Goal: Task Accomplishment & Management: Use online tool/utility

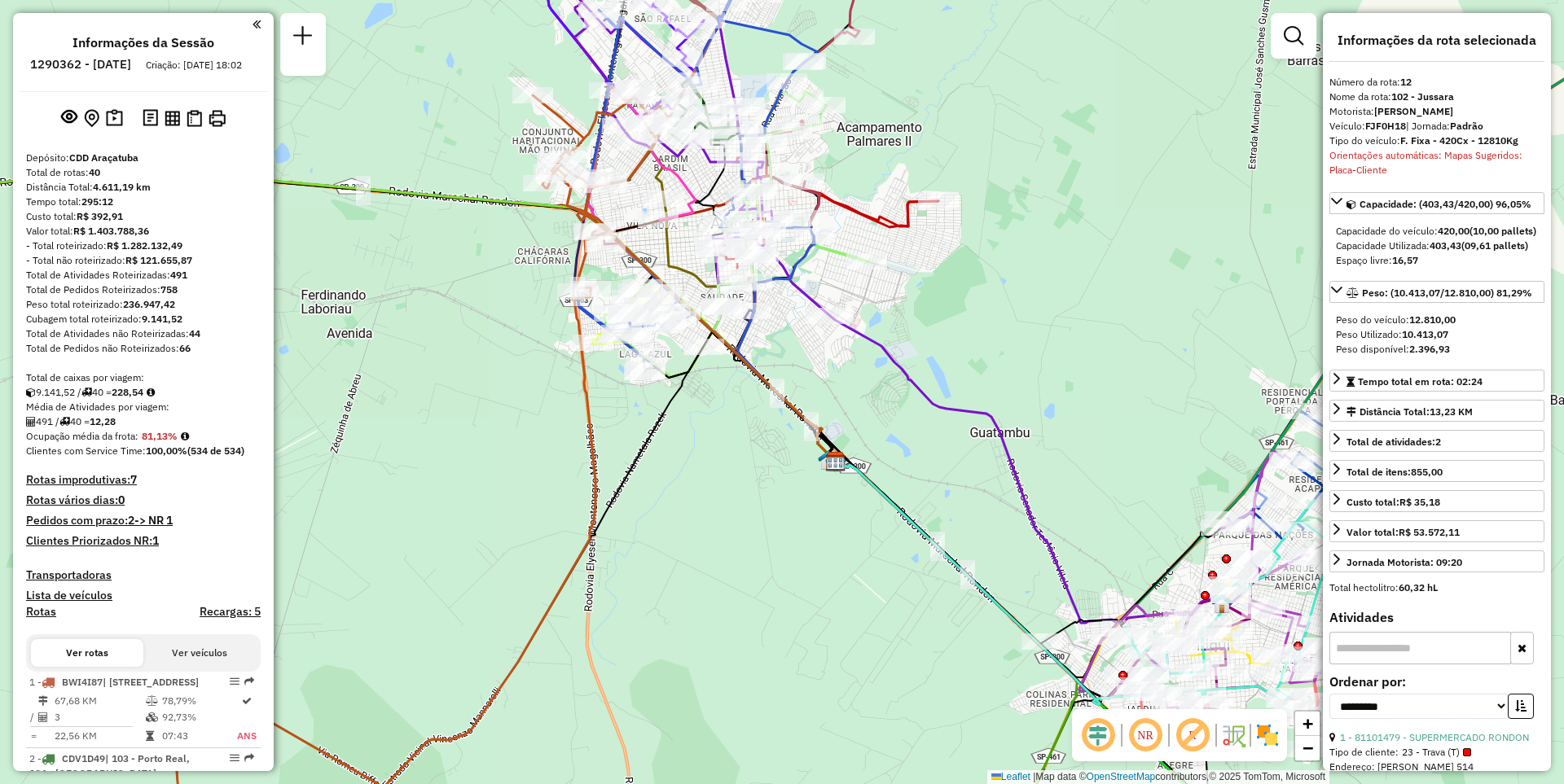
select select "**********"
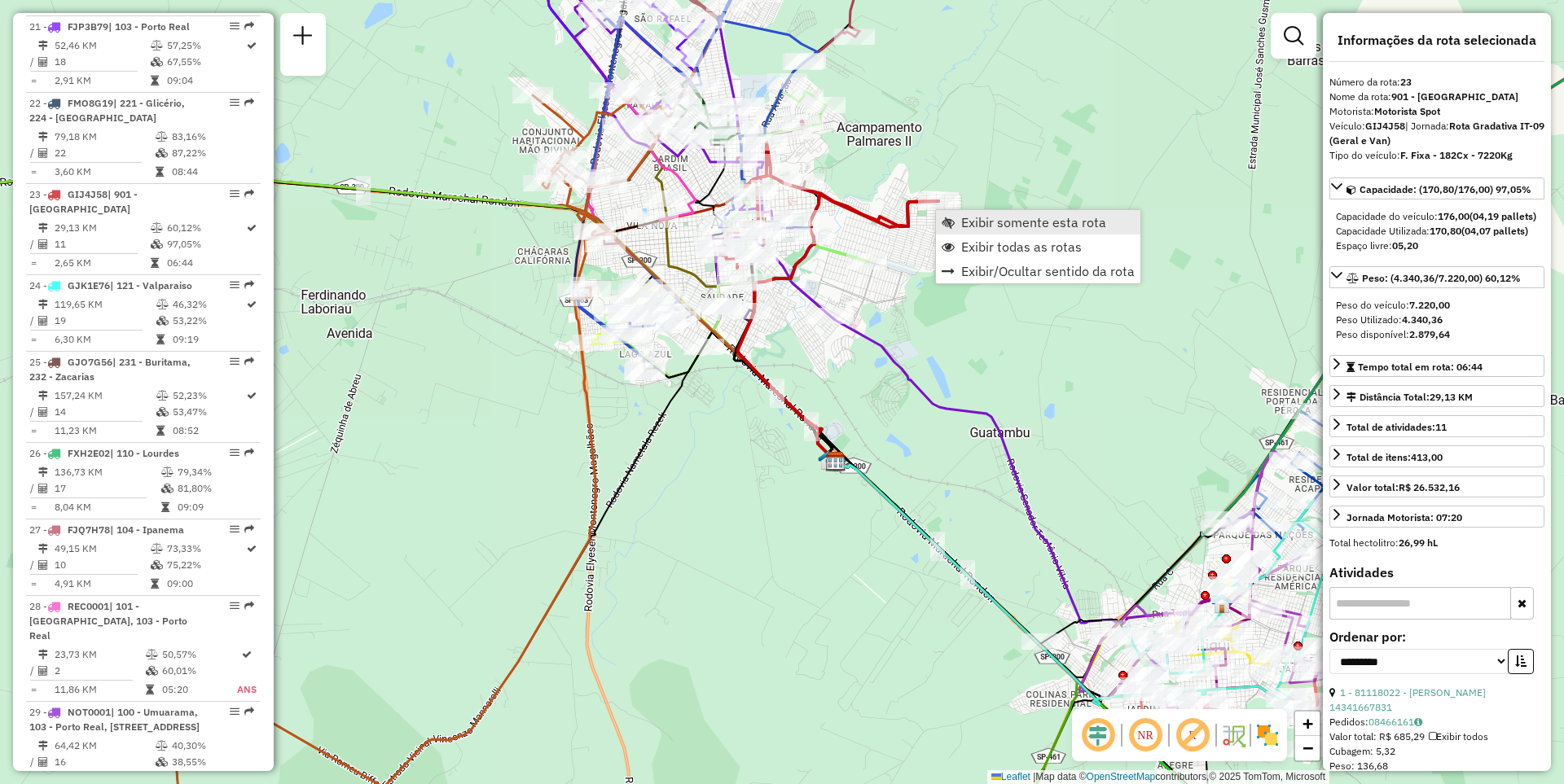
scroll to position [2591, 0]
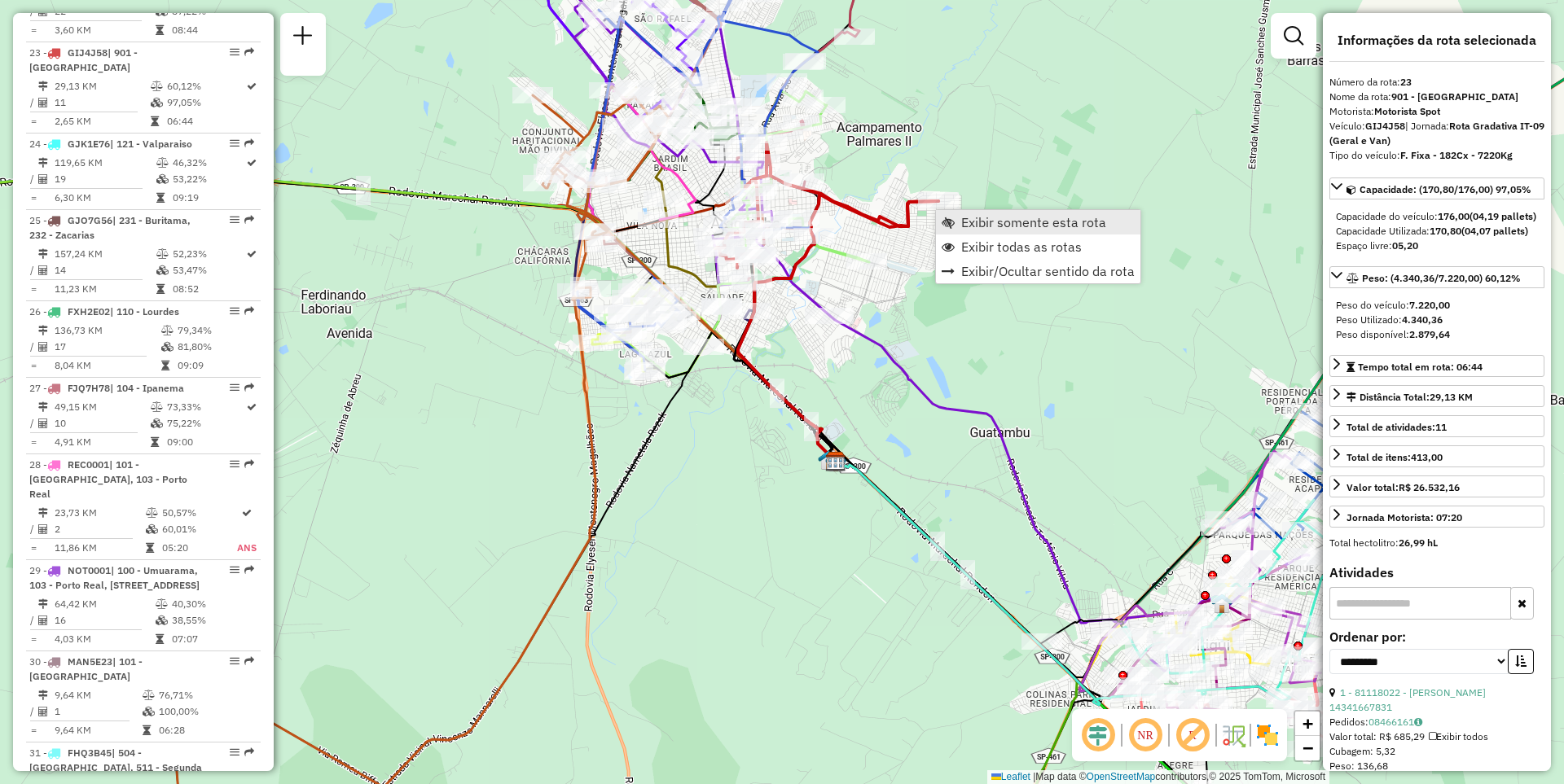
click at [974, 229] on span "Exibir somente esta rota" at bounding box center [1034, 222] width 145 height 13
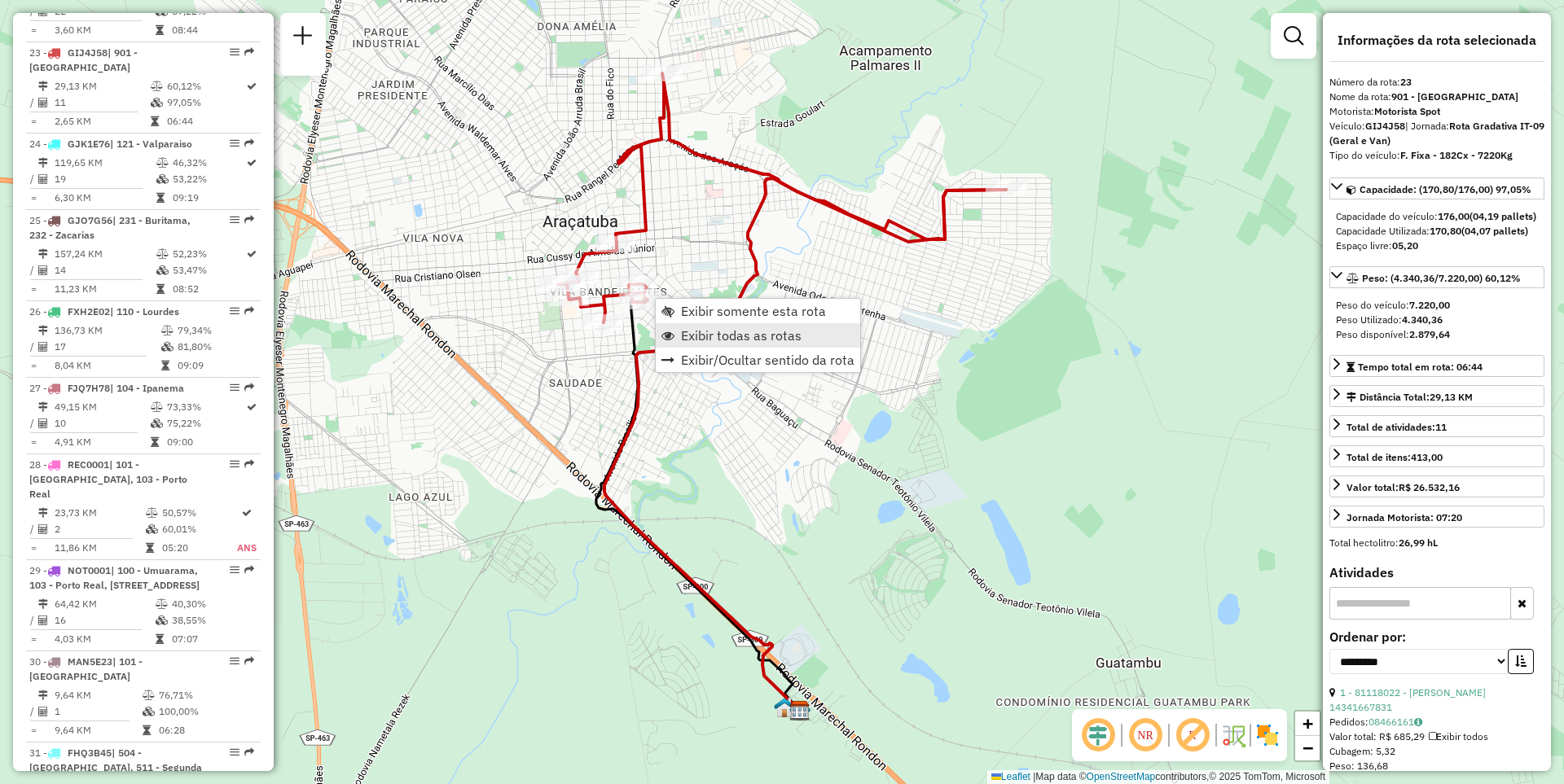
click at [686, 328] on span "Exibir todas as rotas" at bounding box center [742, 335] width 121 height 13
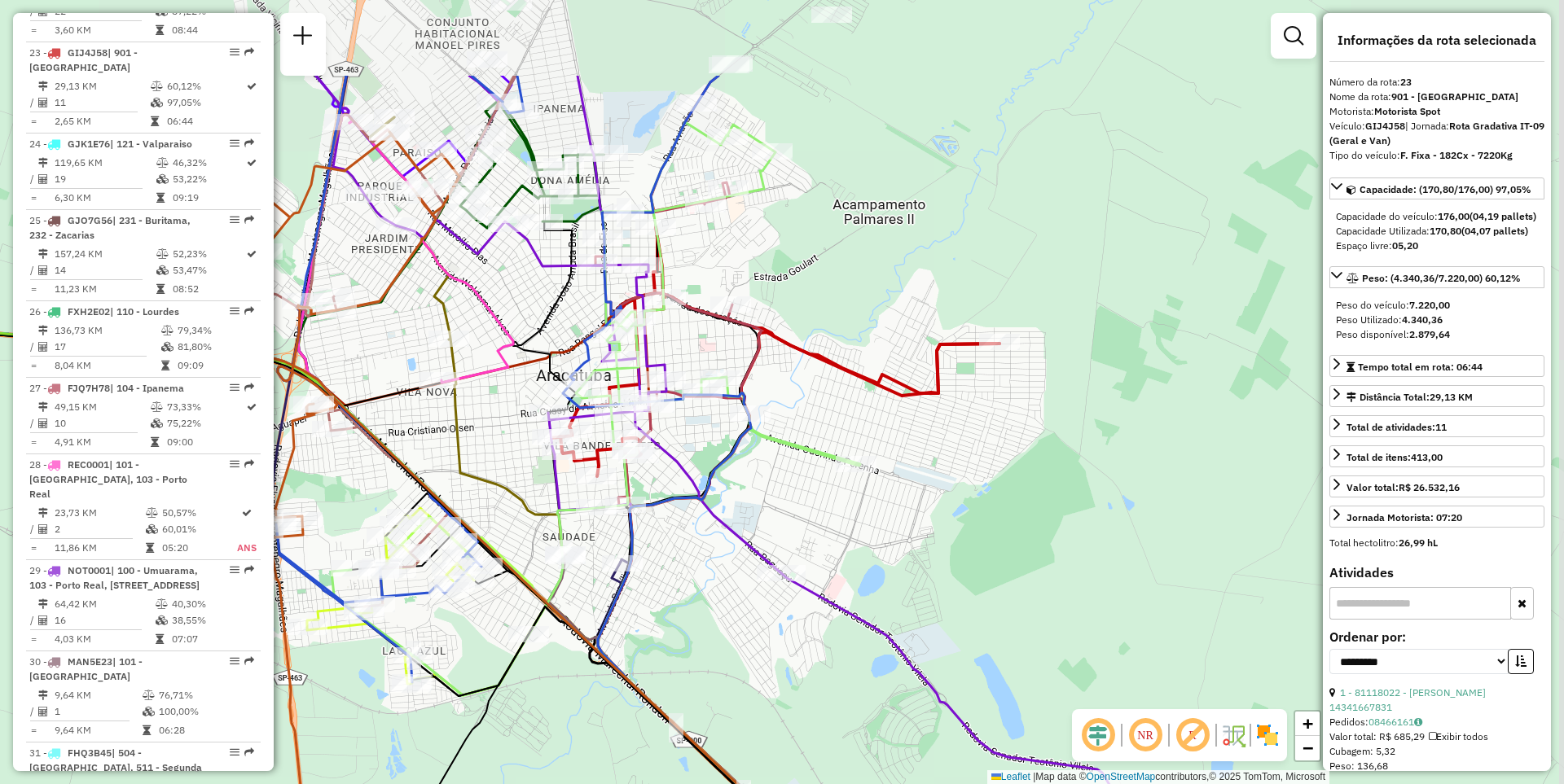
drag, startPoint x: 740, startPoint y: 210, endPoint x: 733, endPoint y: 366, distance: 156.2
click at [733, 366] on div "Rota 35 - Placa CRW6W03 81116802 - KI SUCO LANCHONETE LTDA Janela de atendiment…" at bounding box center [782, 392] width 1564 height 784
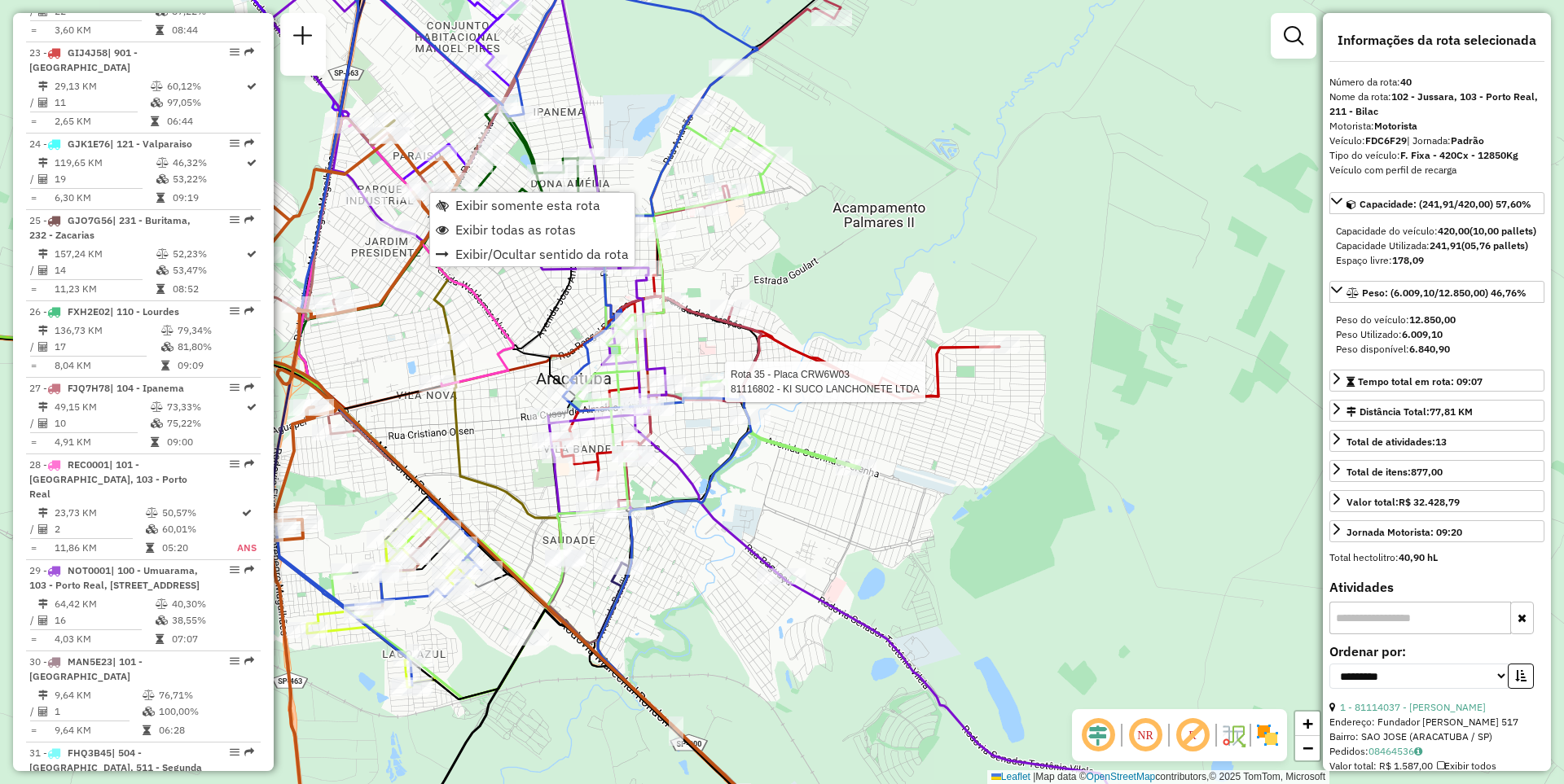
scroll to position [3757, 0]
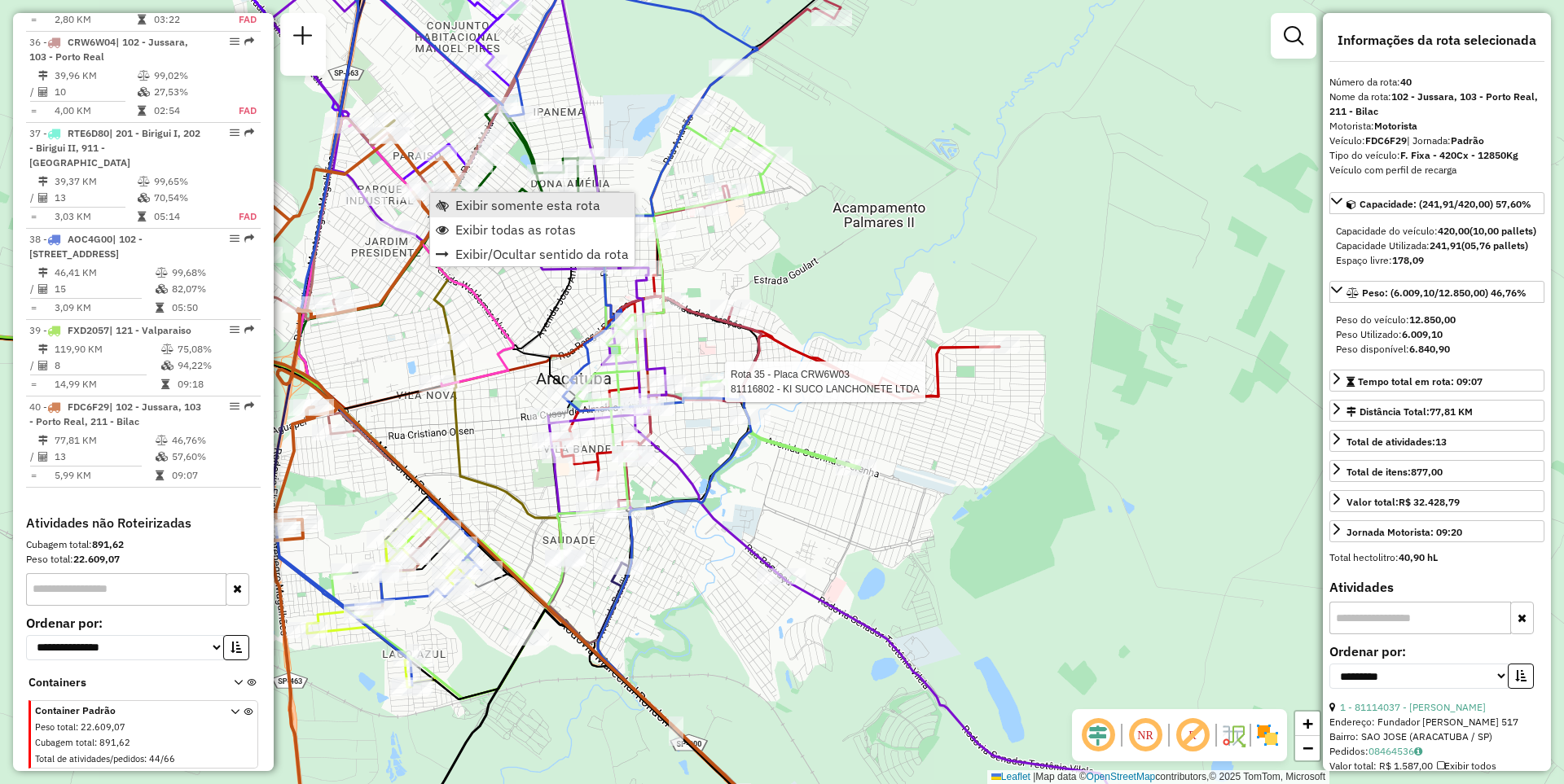
click at [472, 207] on span "Exibir somente esta rota" at bounding box center [528, 205] width 145 height 13
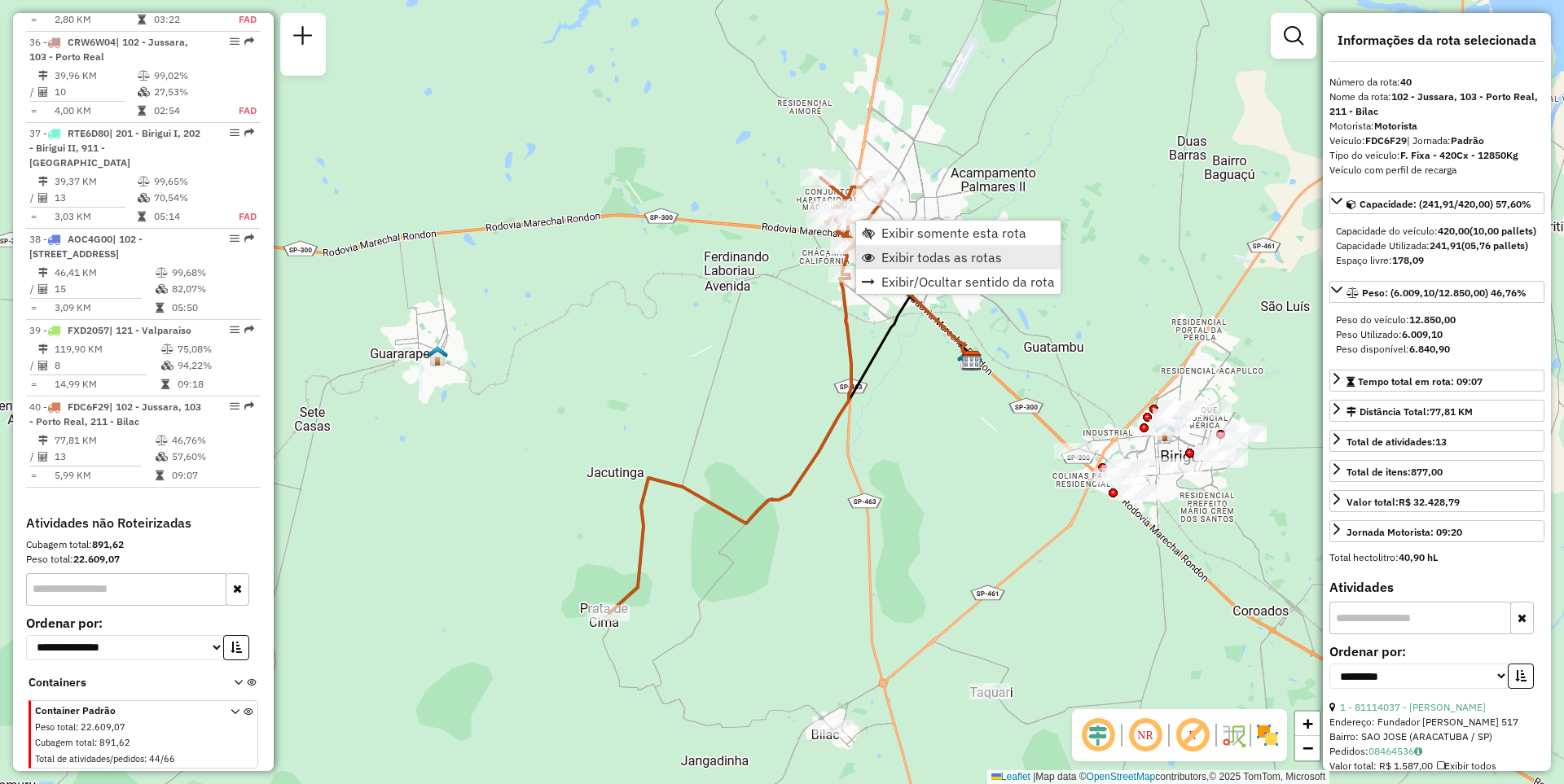
click at [960, 267] on link "Exibir todas as rotas" at bounding box center [959, 257] width 205 height 25
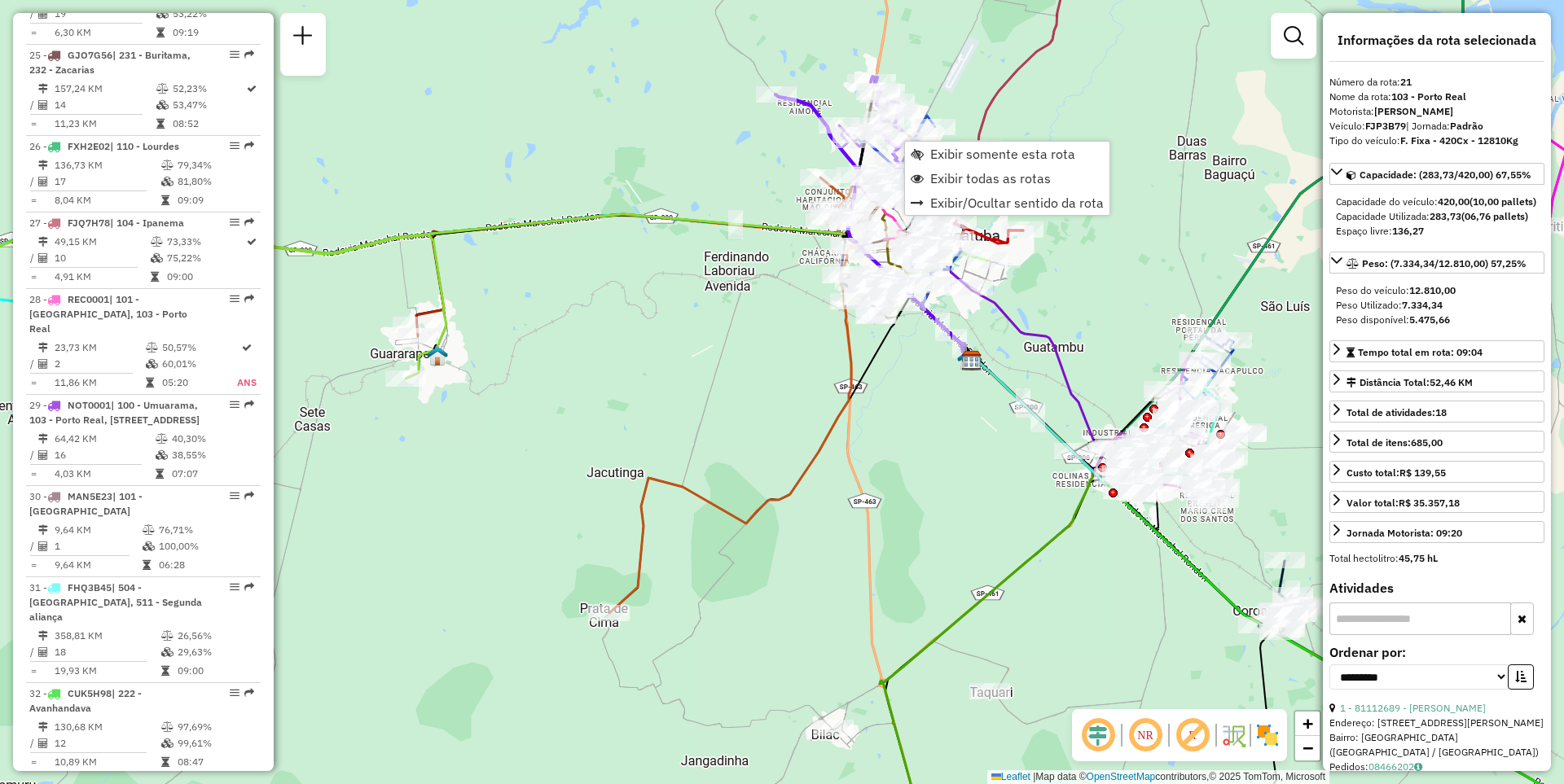
scroll to position [2423, 0]
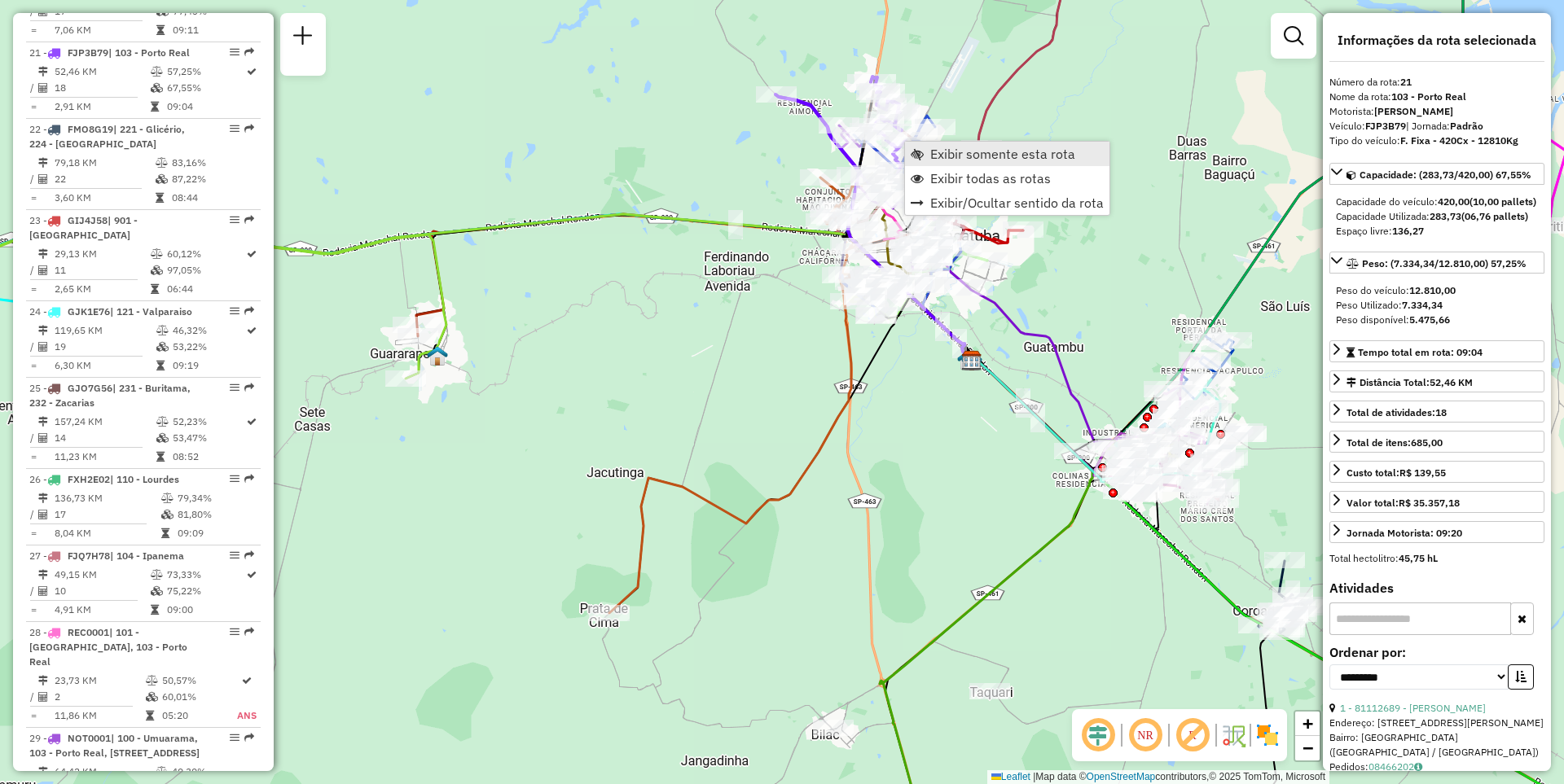
click at [927, 149] on link "Exibir somente esta rota" at bounding box center [1007, 154] width 205 height 25
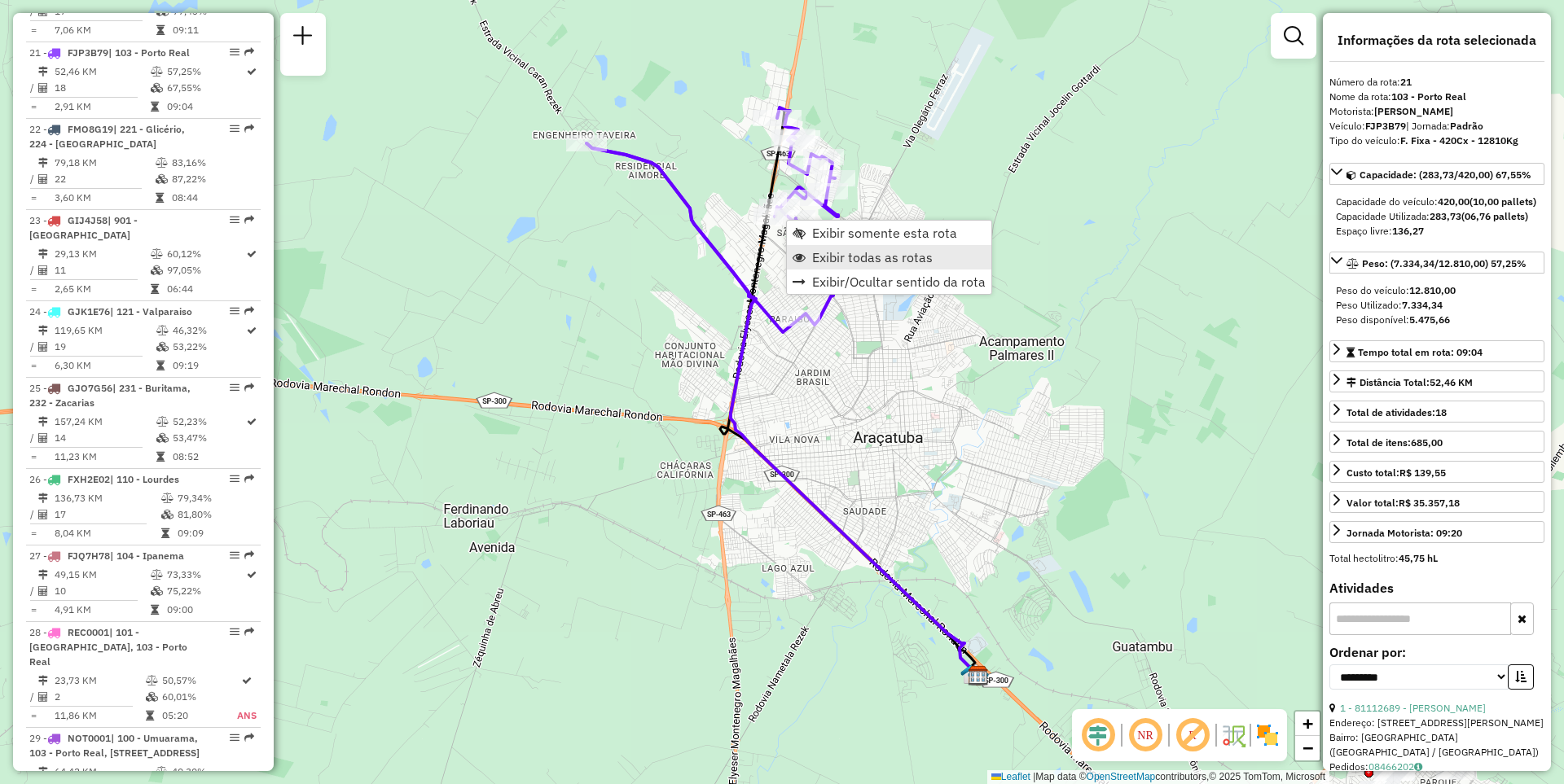
click at [836, 251] on span "Exibir todas as rotas" at bounding box center [872, 257] width 121 height 13
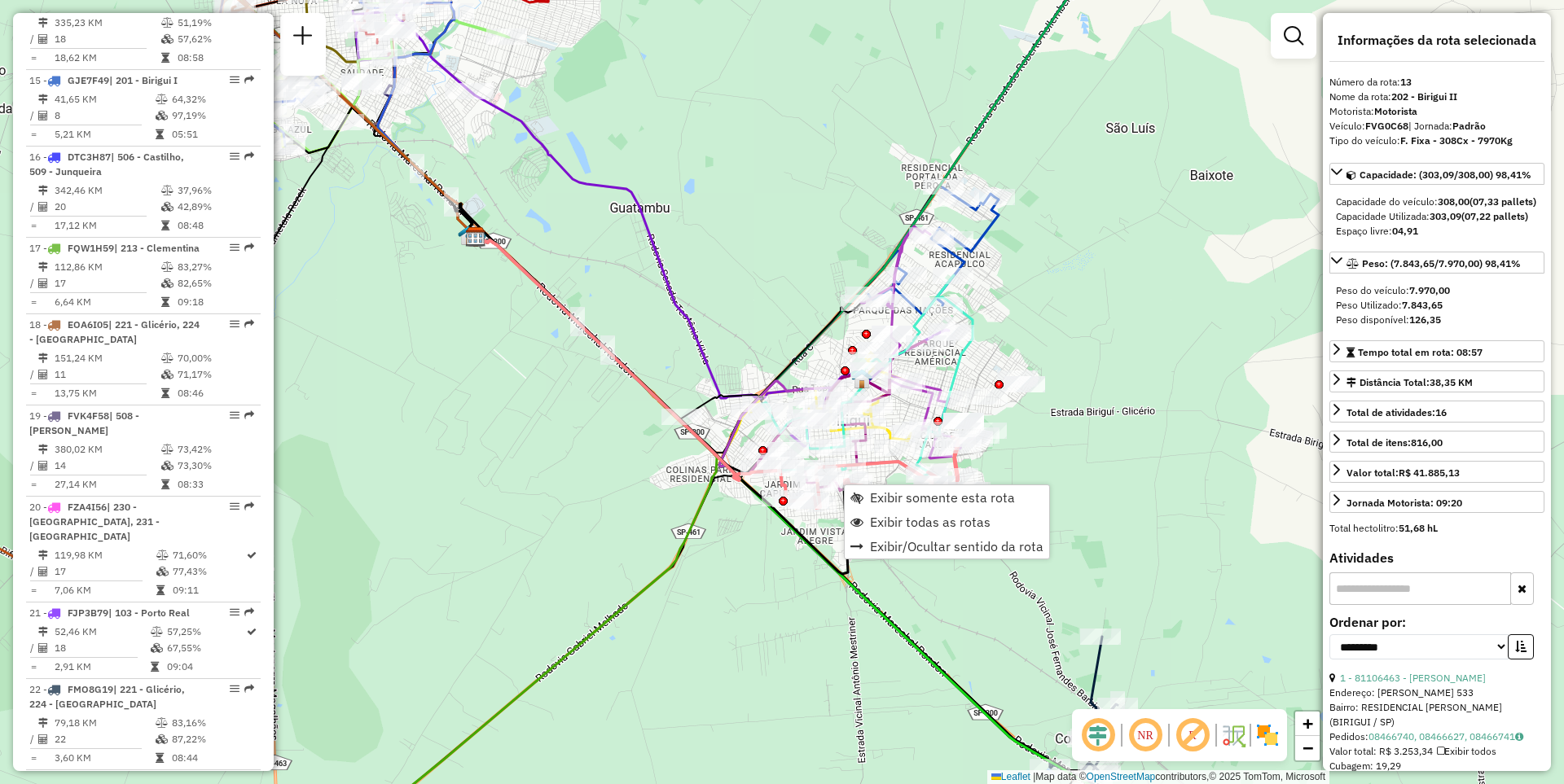
scroll to position [1723, 0]
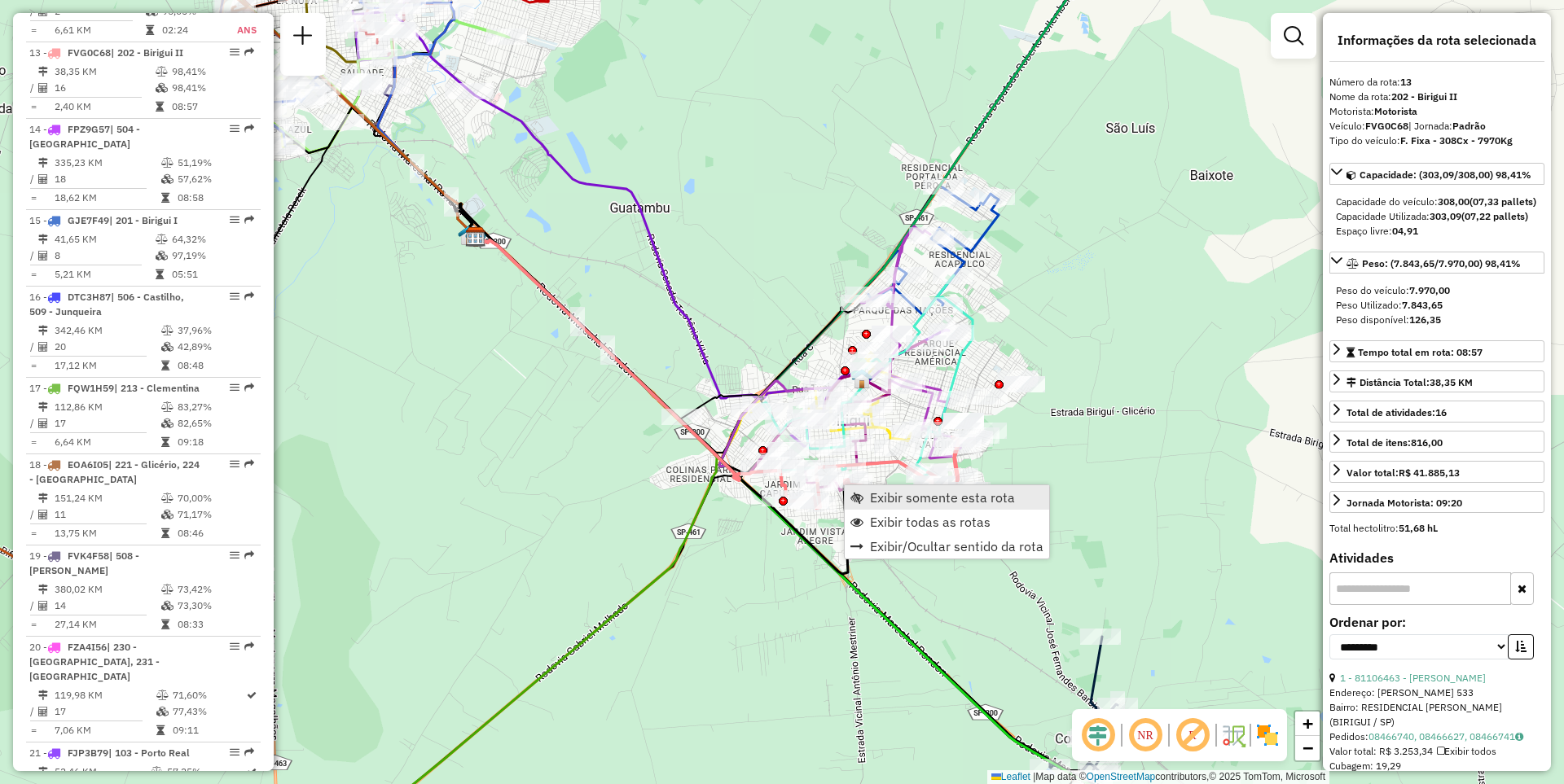
click at [895, 497] on span "Exibir somente esta rota" at bounding box center [942, 498] width 145 height 13
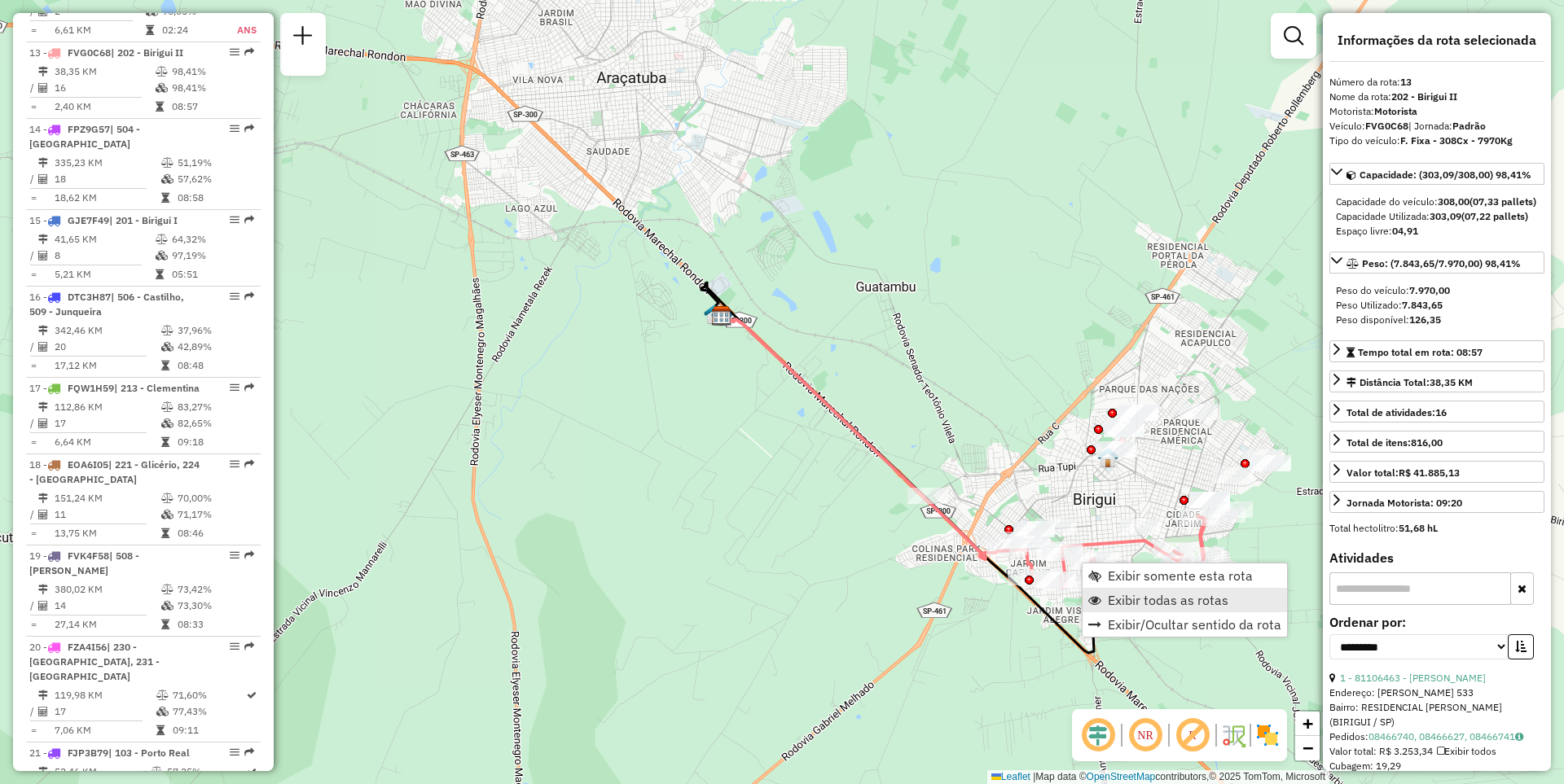
click at [1126, 593] on span "Exibir todas as rotas" at bounding box center [1168, 600] width 121 height 13
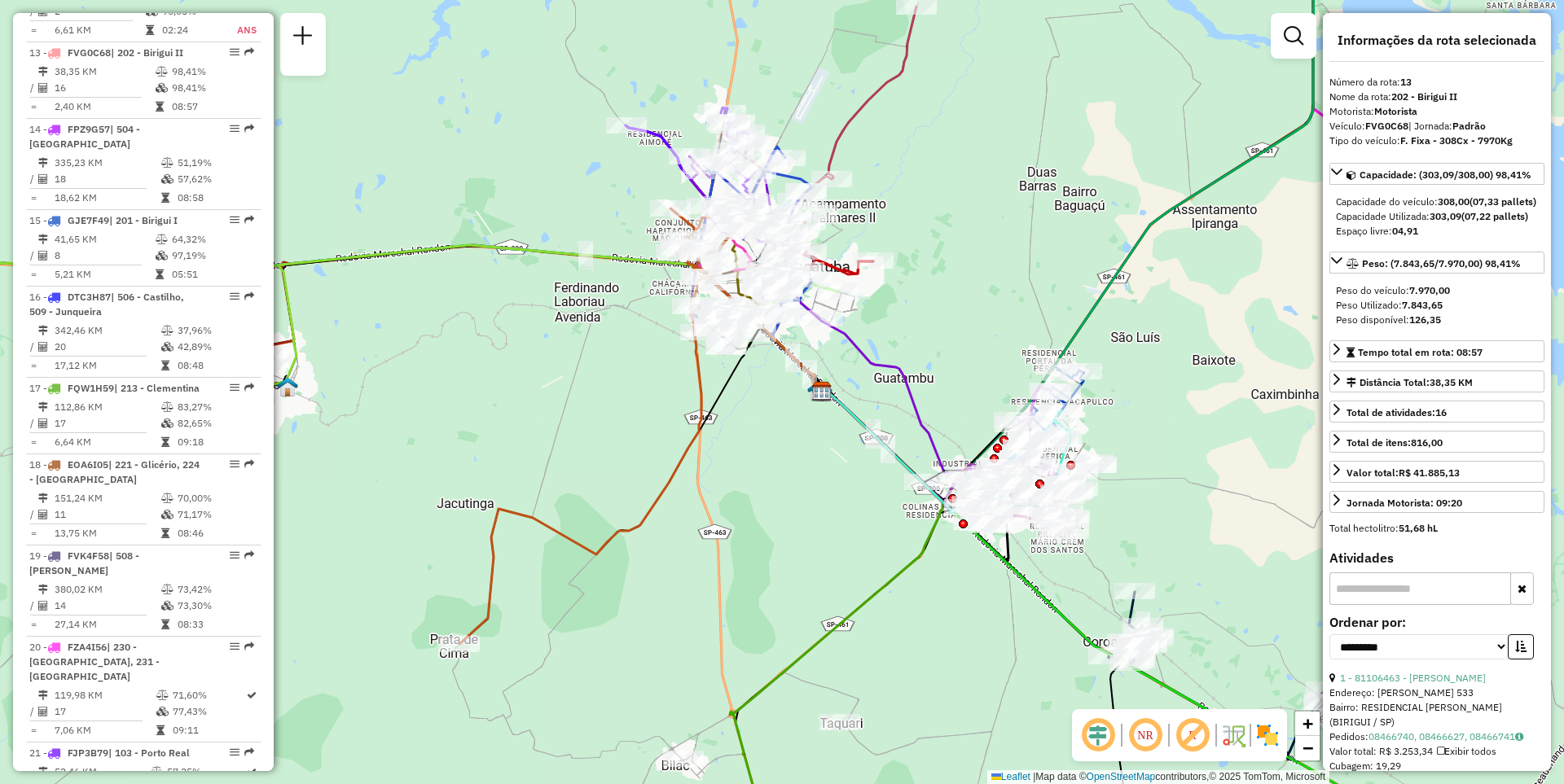
drag, startPoint x: 881, startPoint y: 546, endPoint x: 925, endPoint y: 376, distance: 175.6
click at [923, 379] on div "Janela de atendimento Grade de atendimento Capacidade Transportadoras Veículos …" at bounding box center [782, 392] width 1564 height 784
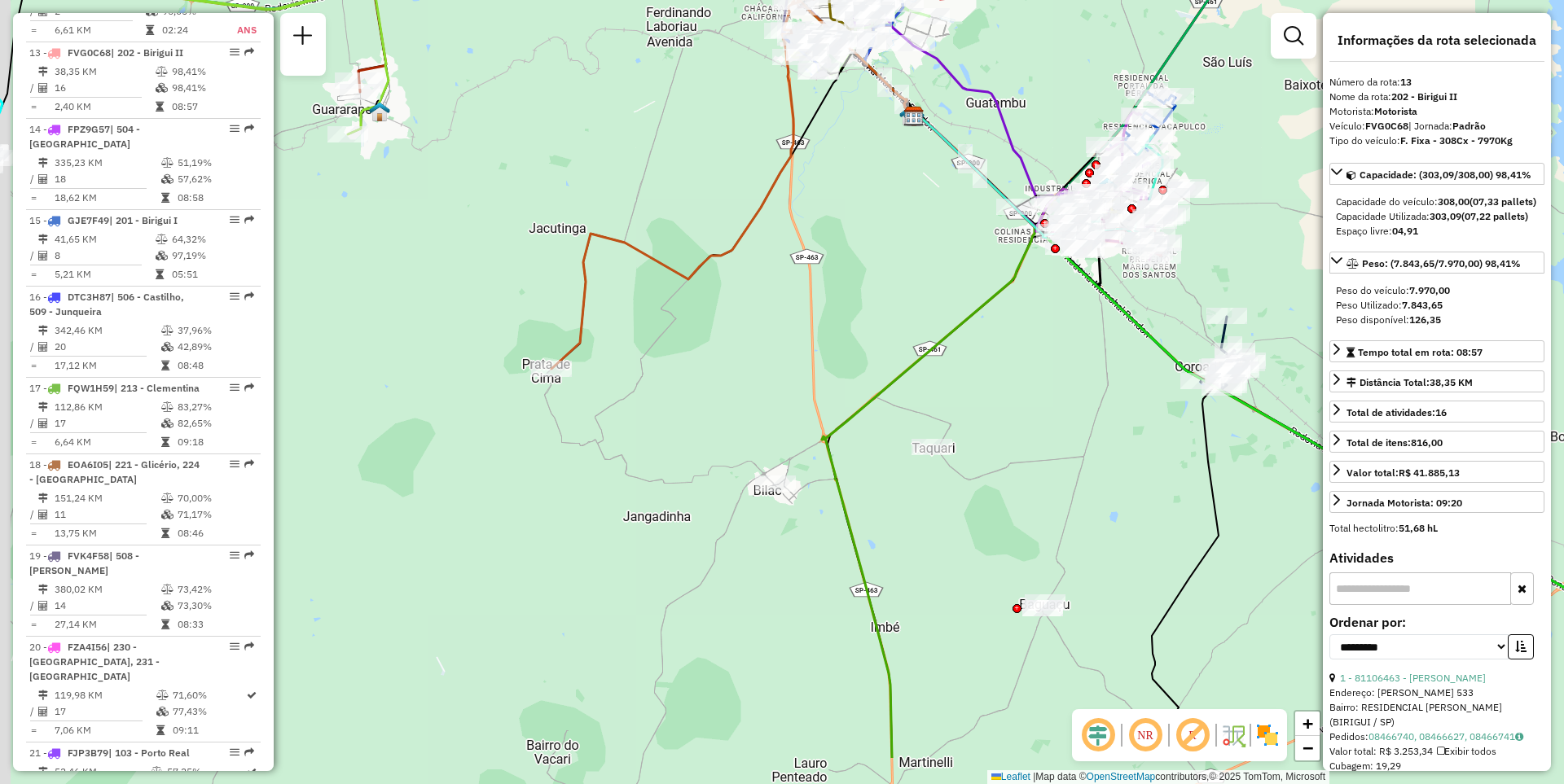
drag, startPoint x: 813, startPoint y: 508, endPoint x: 828, endPoint y: 390, distance: 118.9
click at [827, 393] on div "Janela de atendimento Grade de atendimento Capacidade Transportadoras Veículos …" at bounding box center [782, 392] width 1564 height 784
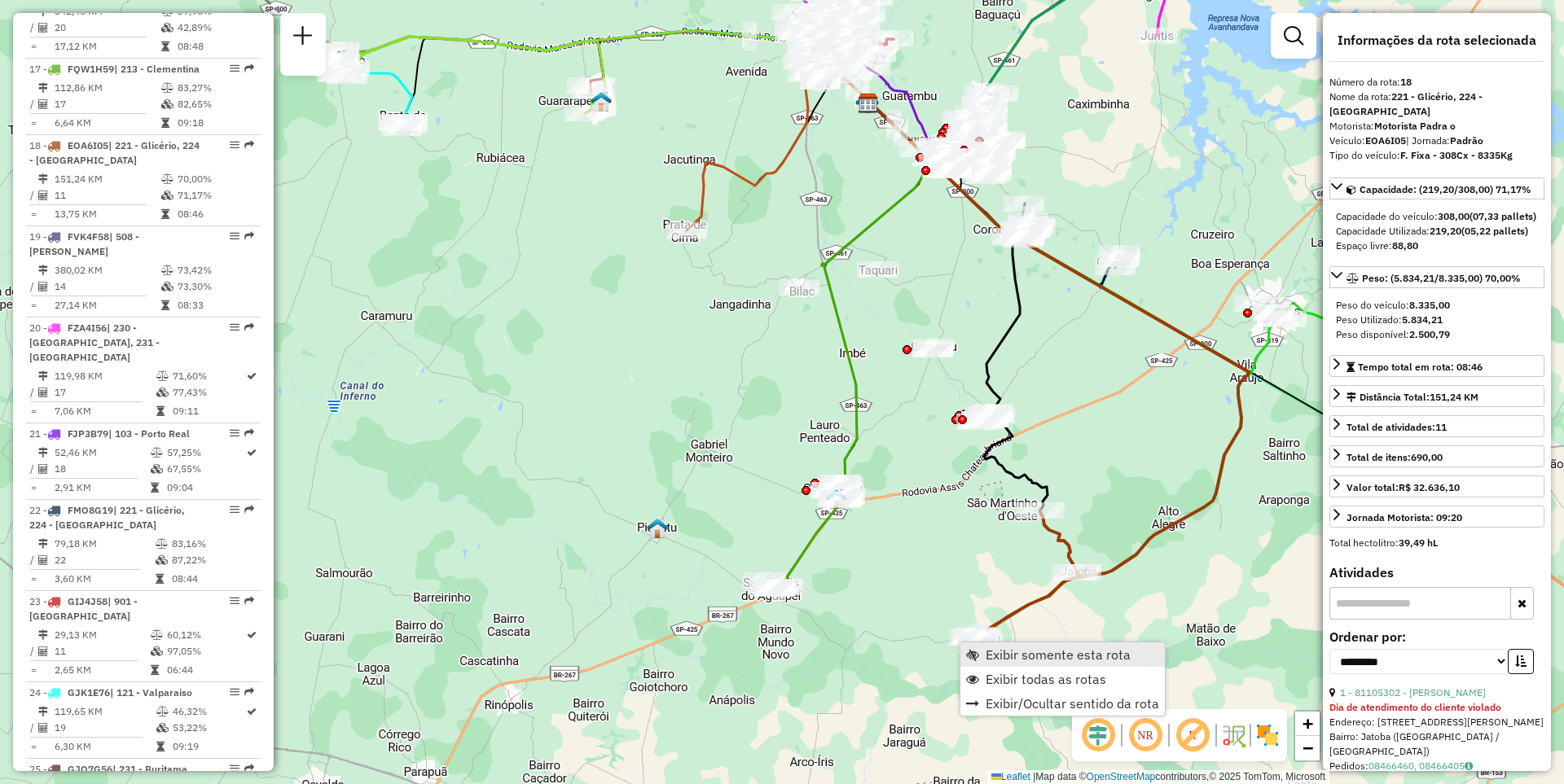
scroll to position [2150, 0]
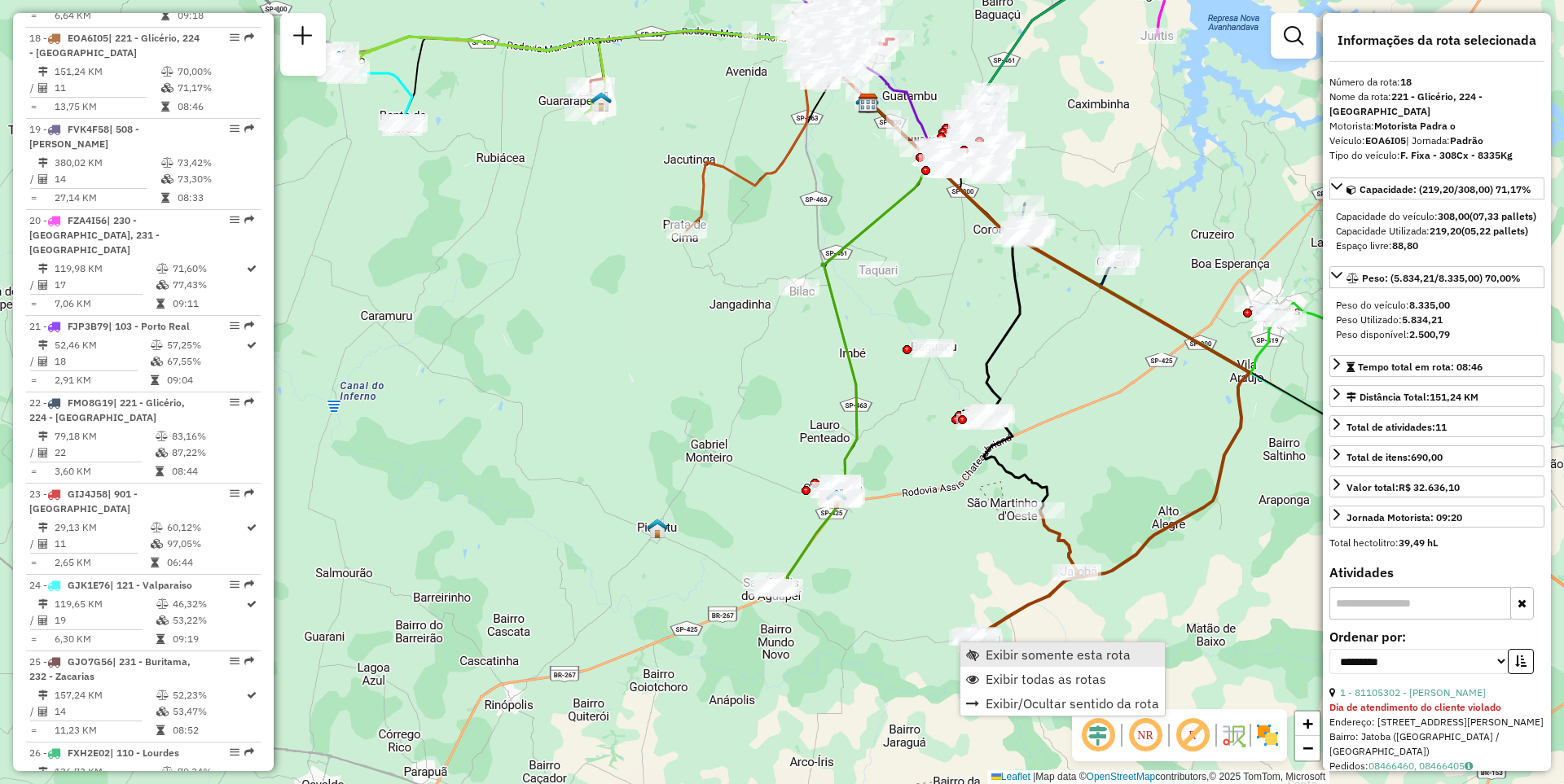
click at [1029, 651] on span "Exibir somente esta rota" at bounding box center [1058, 654] width 145 height 13
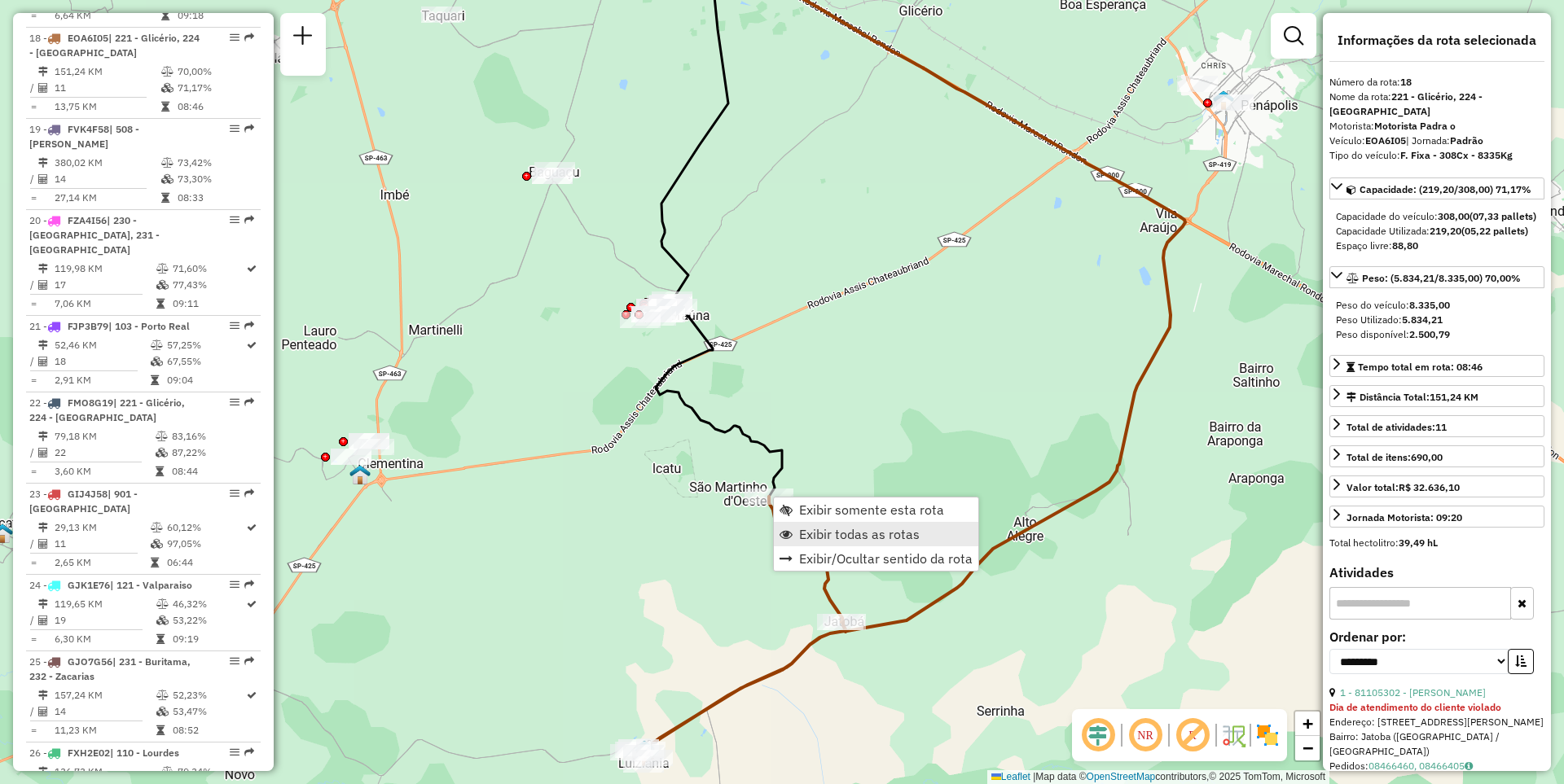
click at [890, 527] on span "Exibir todas as rotas" at bounding box center [860, 534] width 121 height 13
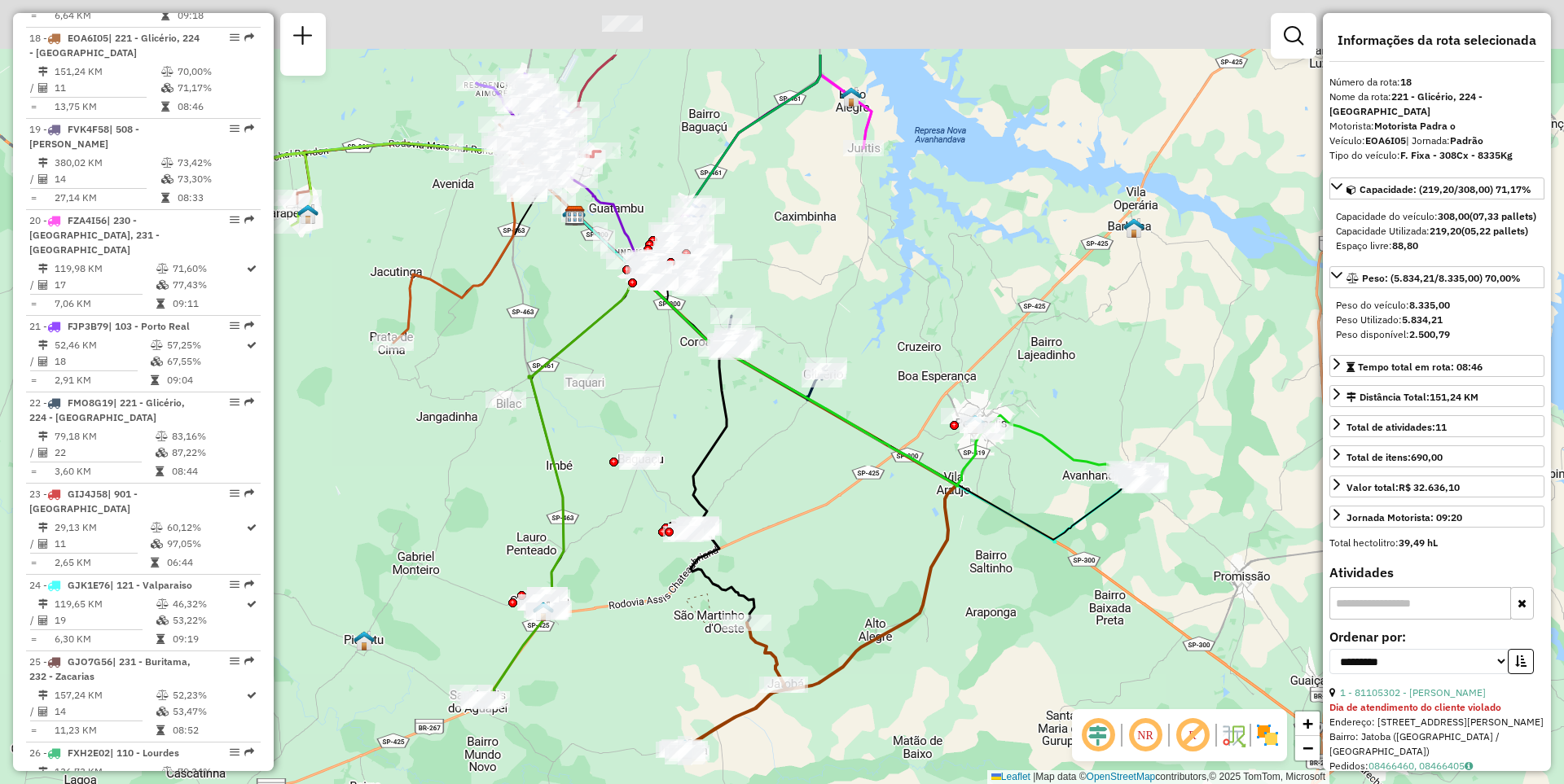
drag, startPoint x: 889, startPoint y: 385, endPoint x: 822, endPoint y: 533, distance: 162.5
click at [823, 532] on div "Janela de atendimento Grade de atendimento Capacidade Transportadoras Veículos …" at bounding box center [782, 392] width 1564 height 784
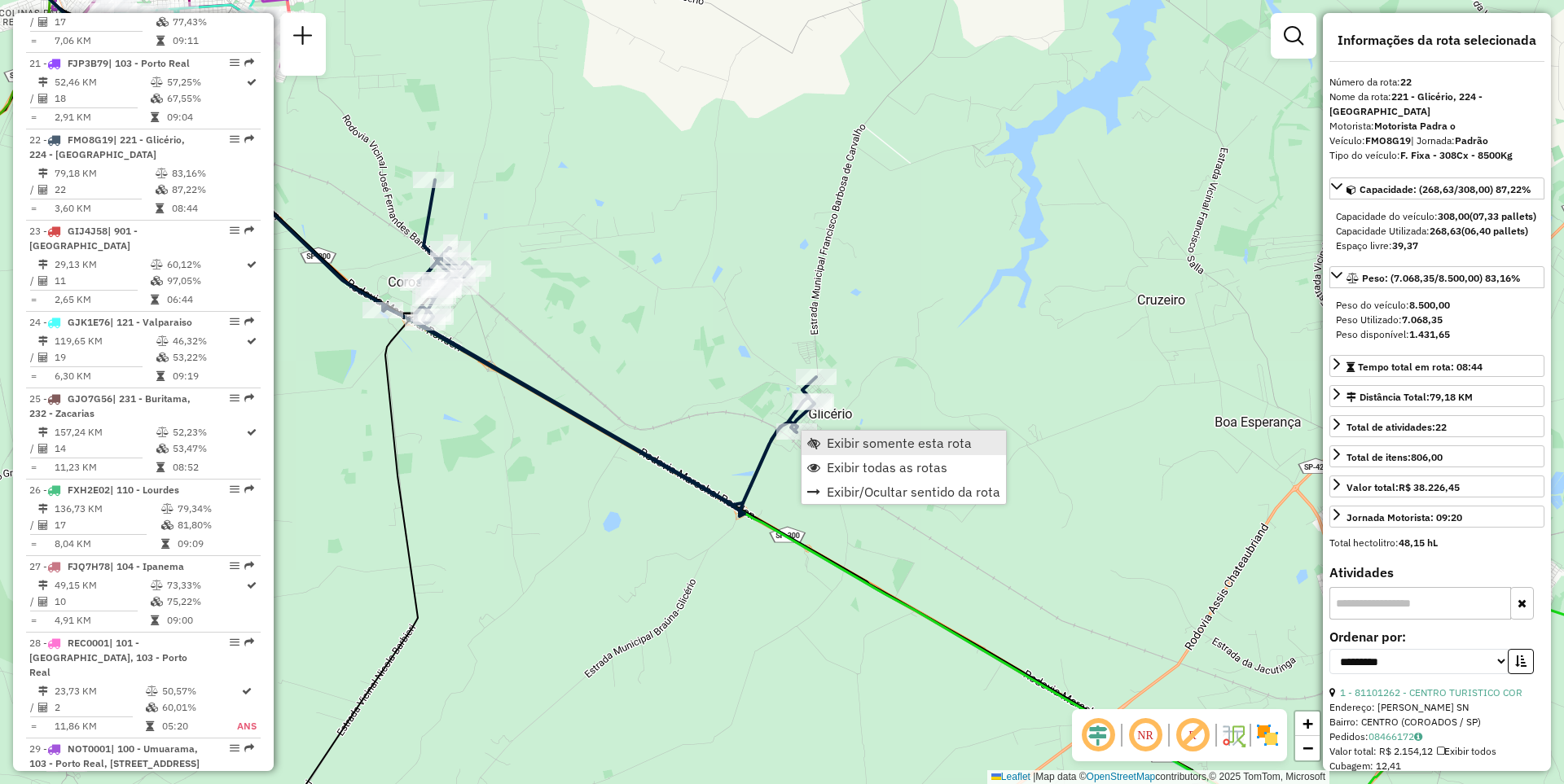
scroll to position [2500, 0]
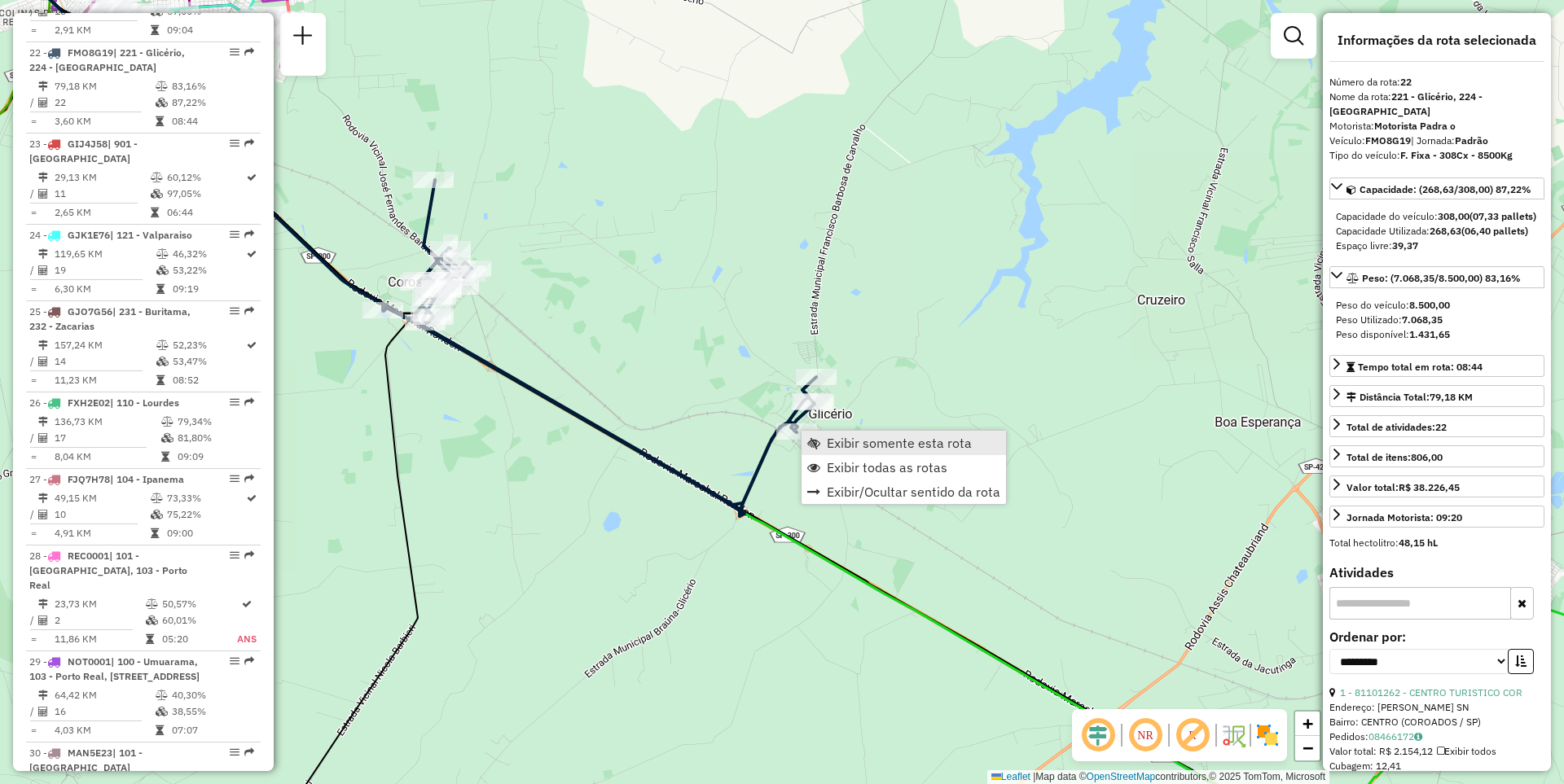
click at [840, 445] on span "Exibir somente esta rota" at bounding box center [899, 443] width 145 height 13
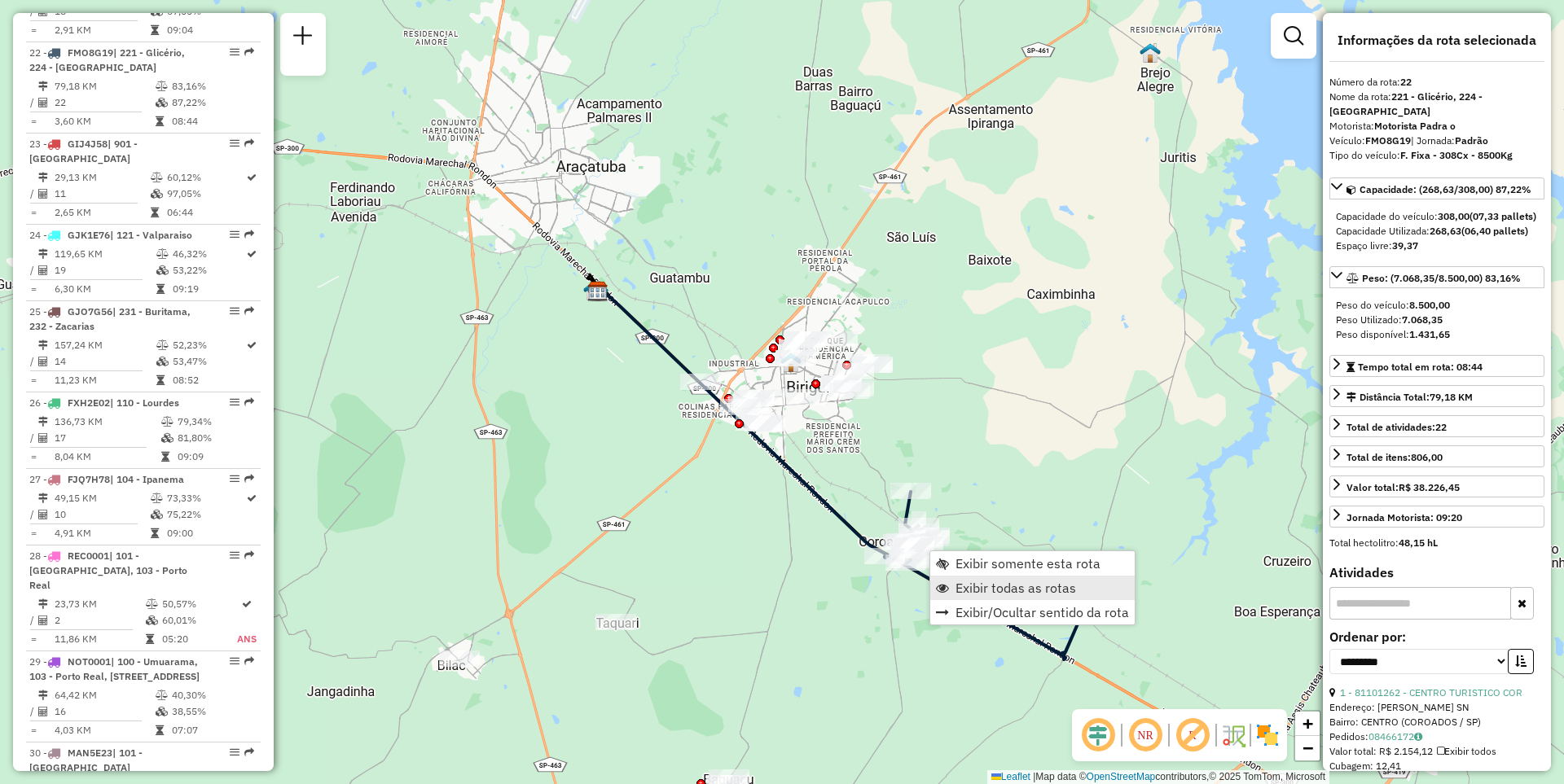
click at [979, 586] on span "Exibir todas as rotas" at bounding box center [1016, 588] width 121 height 13
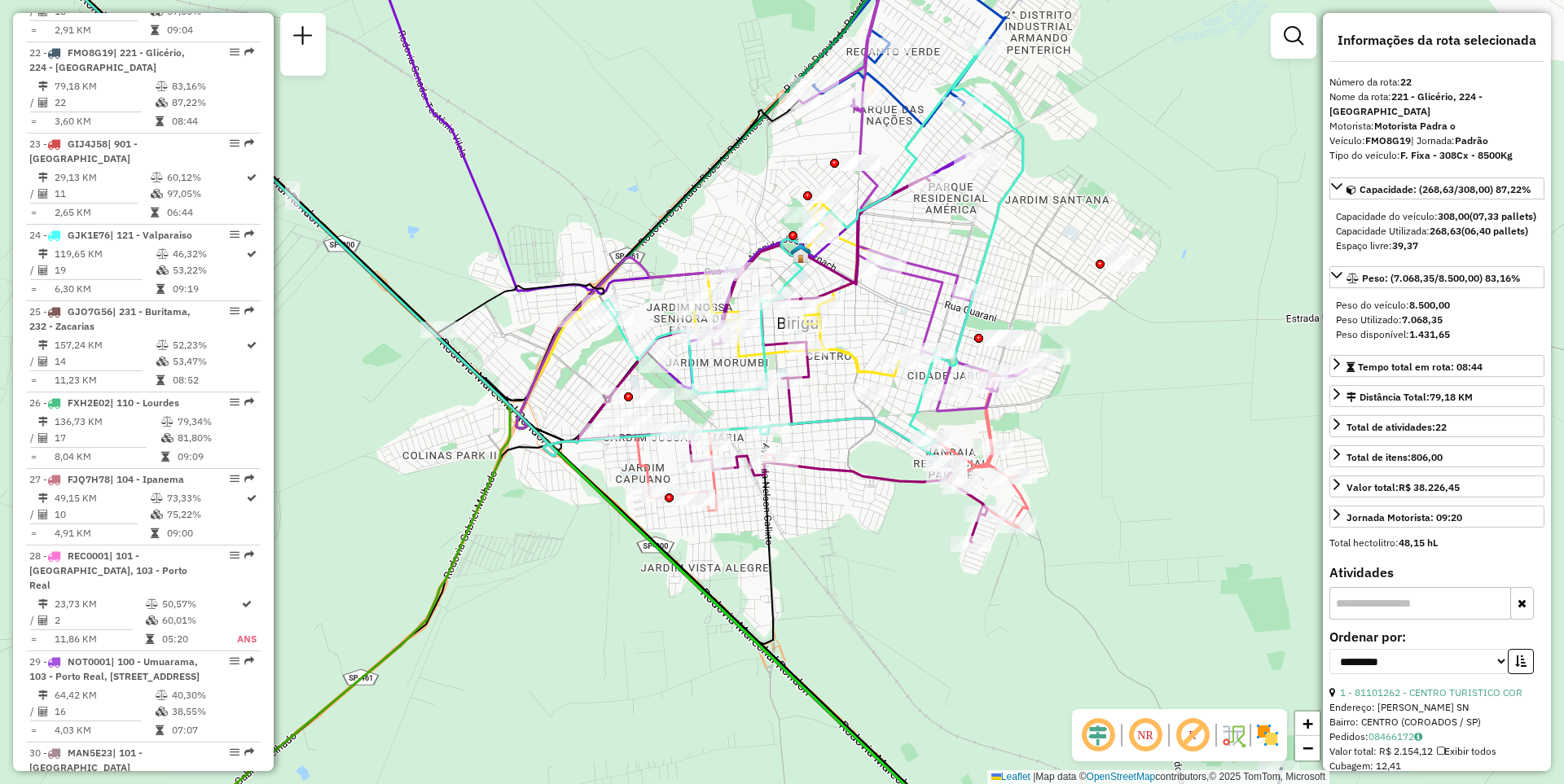
click at [1268, 739] on img at bounding box center [1268, 735] width 26 height 26
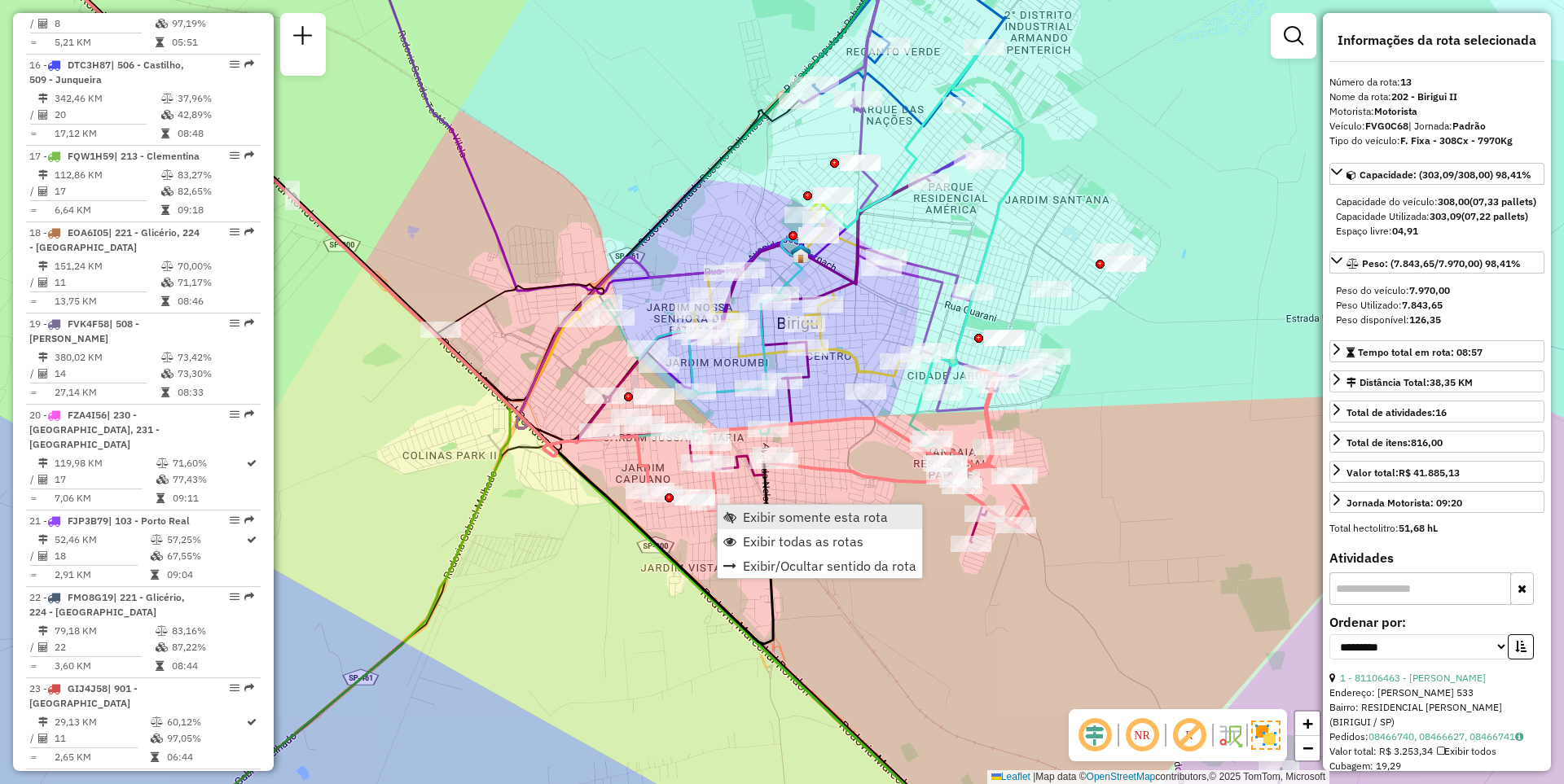
scroll to position [1723, 0]
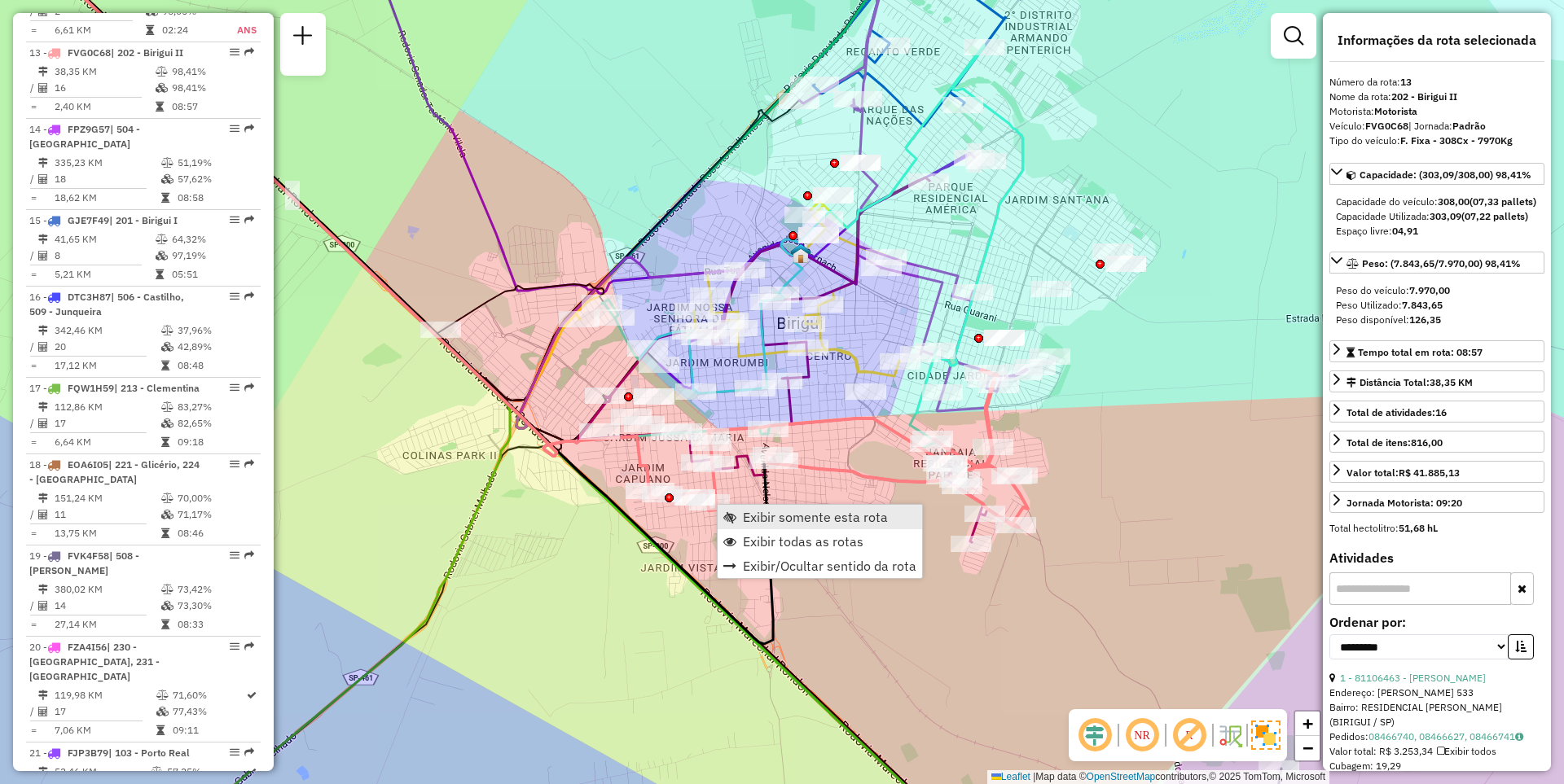
click at [786, 508] on link "Exibir somente esta rota" at bounding box center [820, 517] width 205 height 25
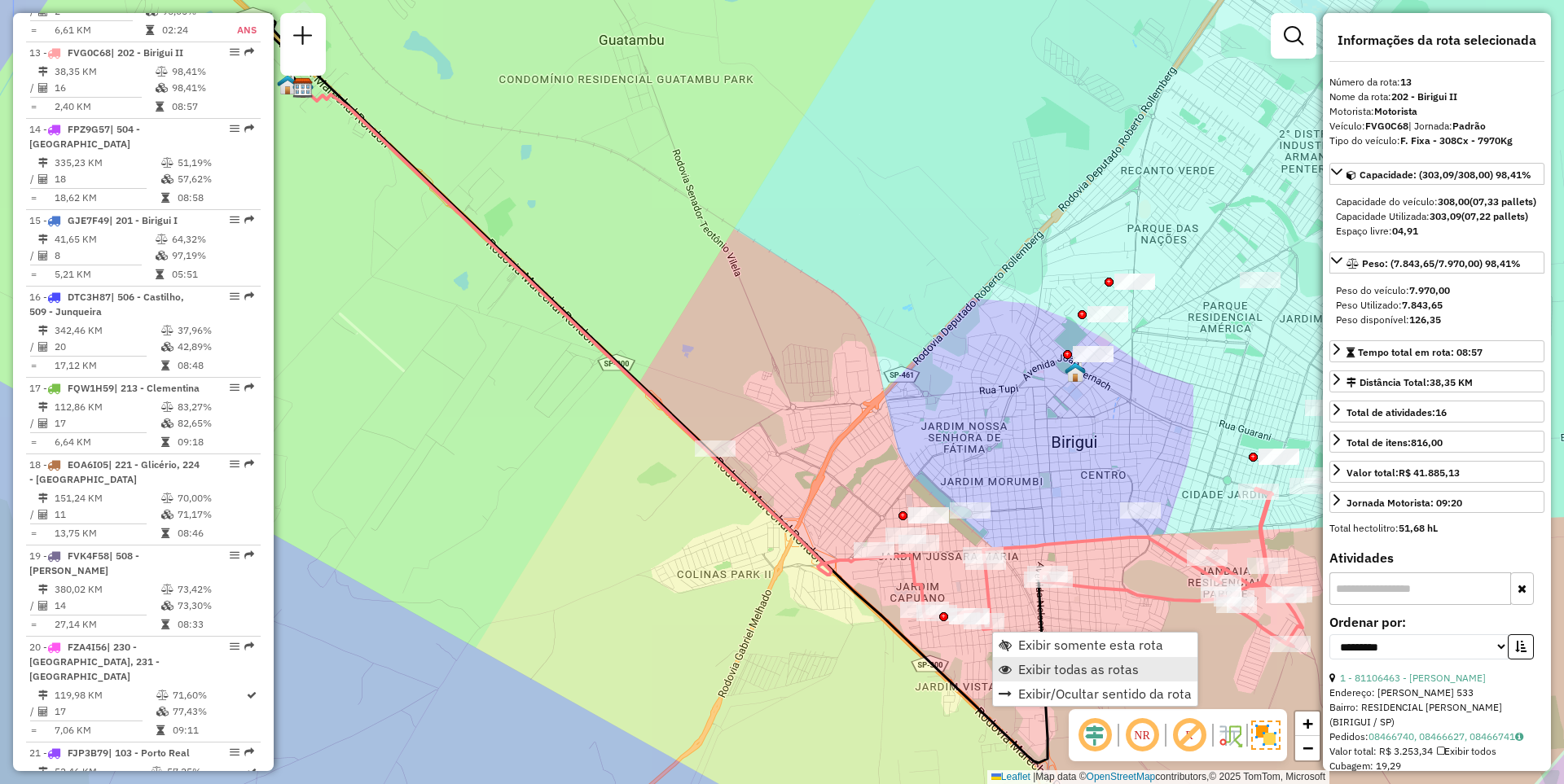
click at [1049, 668] on span "Exibir todas as rotas" at bounding box center [1078, 669] width 121 height 13
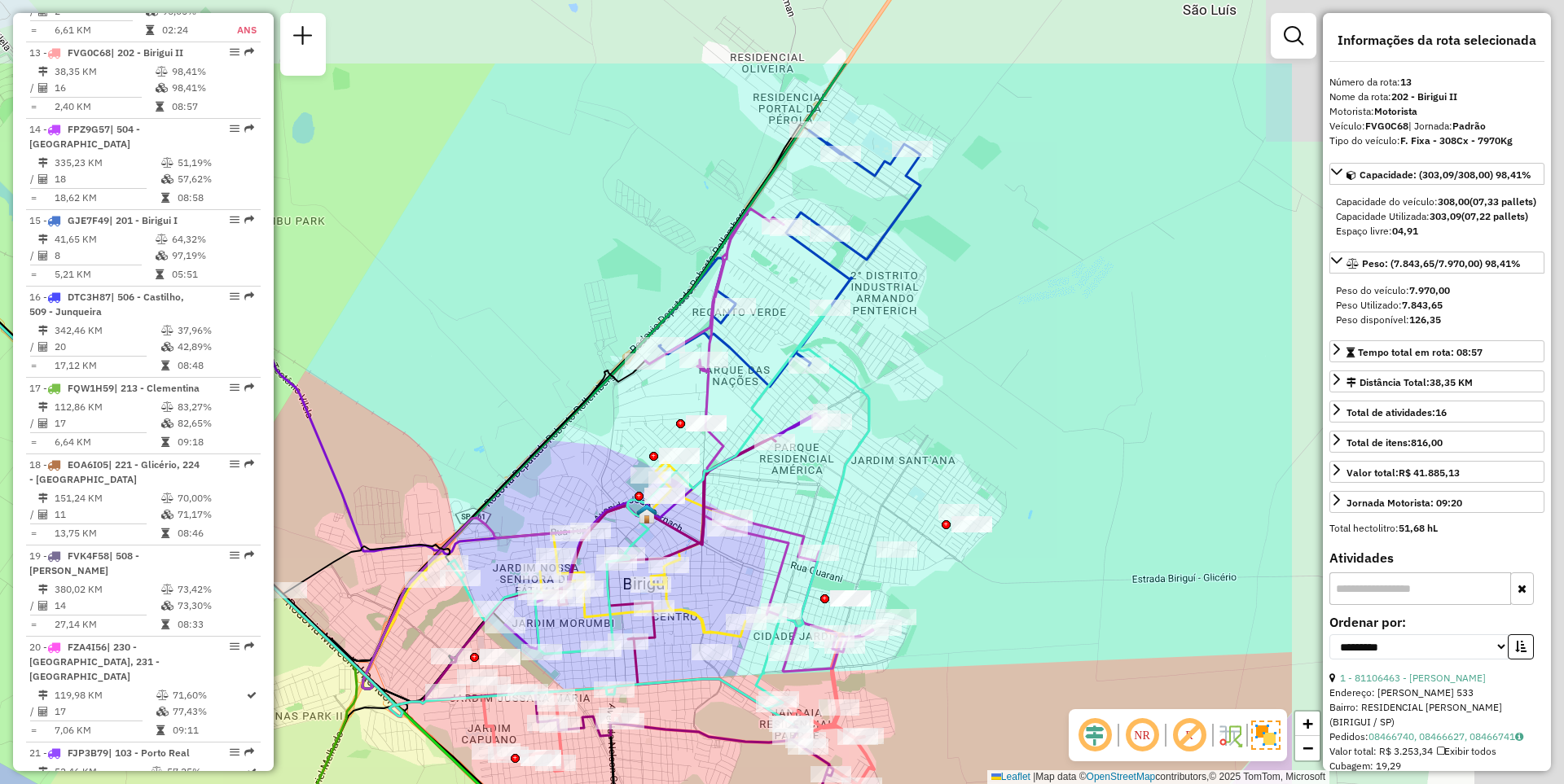
drag, startPoint x: 1067, startPoint y: 342, endPoint x: 757, endPoint y: 411, distance: 317.6
click at [757, 411] on icon at bounding box center [658, 515] width 421 height 419
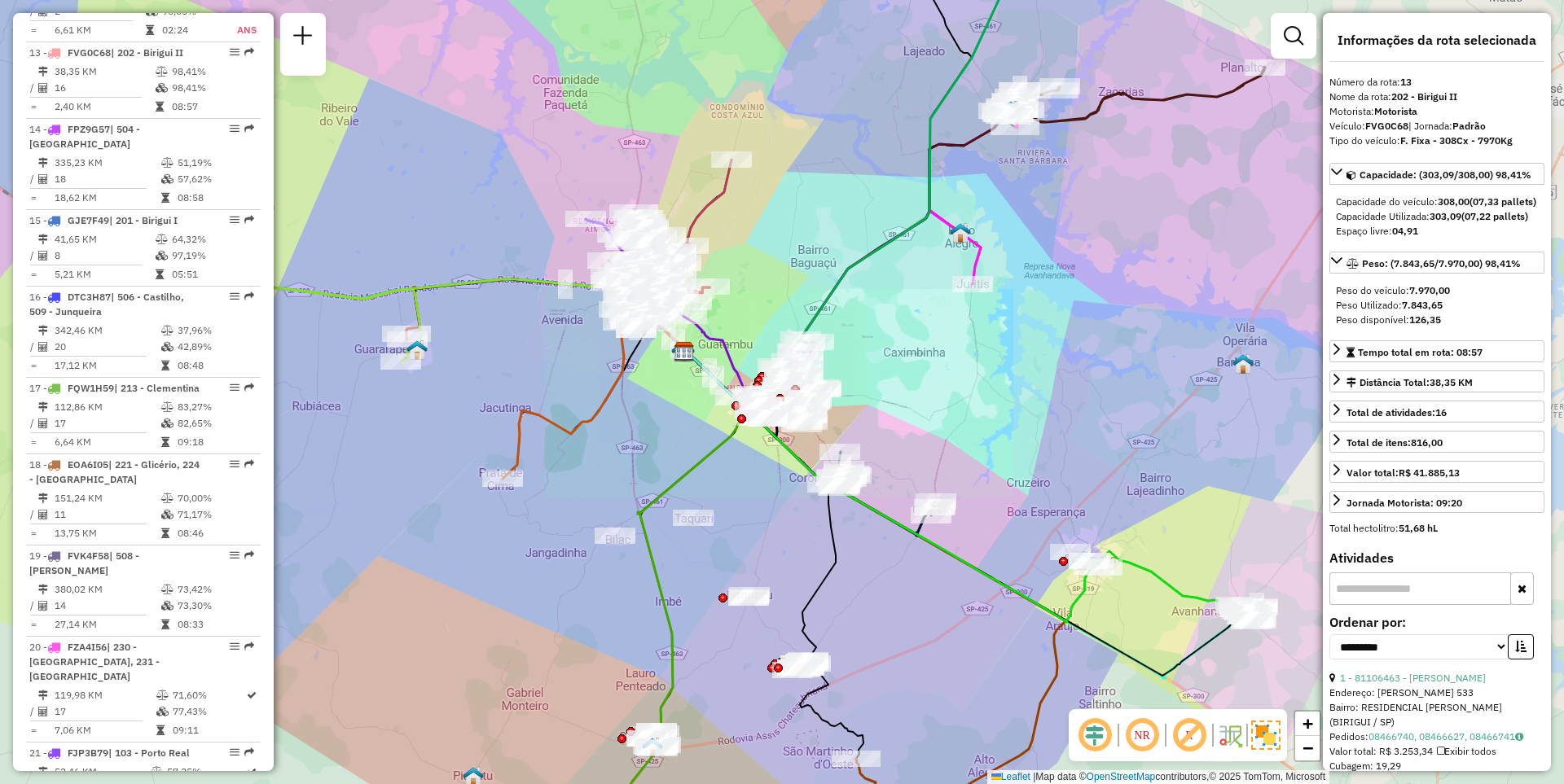
drag, startPoint x: 956, startPoint y: 300, endPoint x: 850, endPoint y: 507, distance: 232.6
click at [850, 507] on div "Janela de atendimento Grade de atendimento Capacidade Transportadoras Veículos …" at bounding box center [782, 392] width 1564 height 784
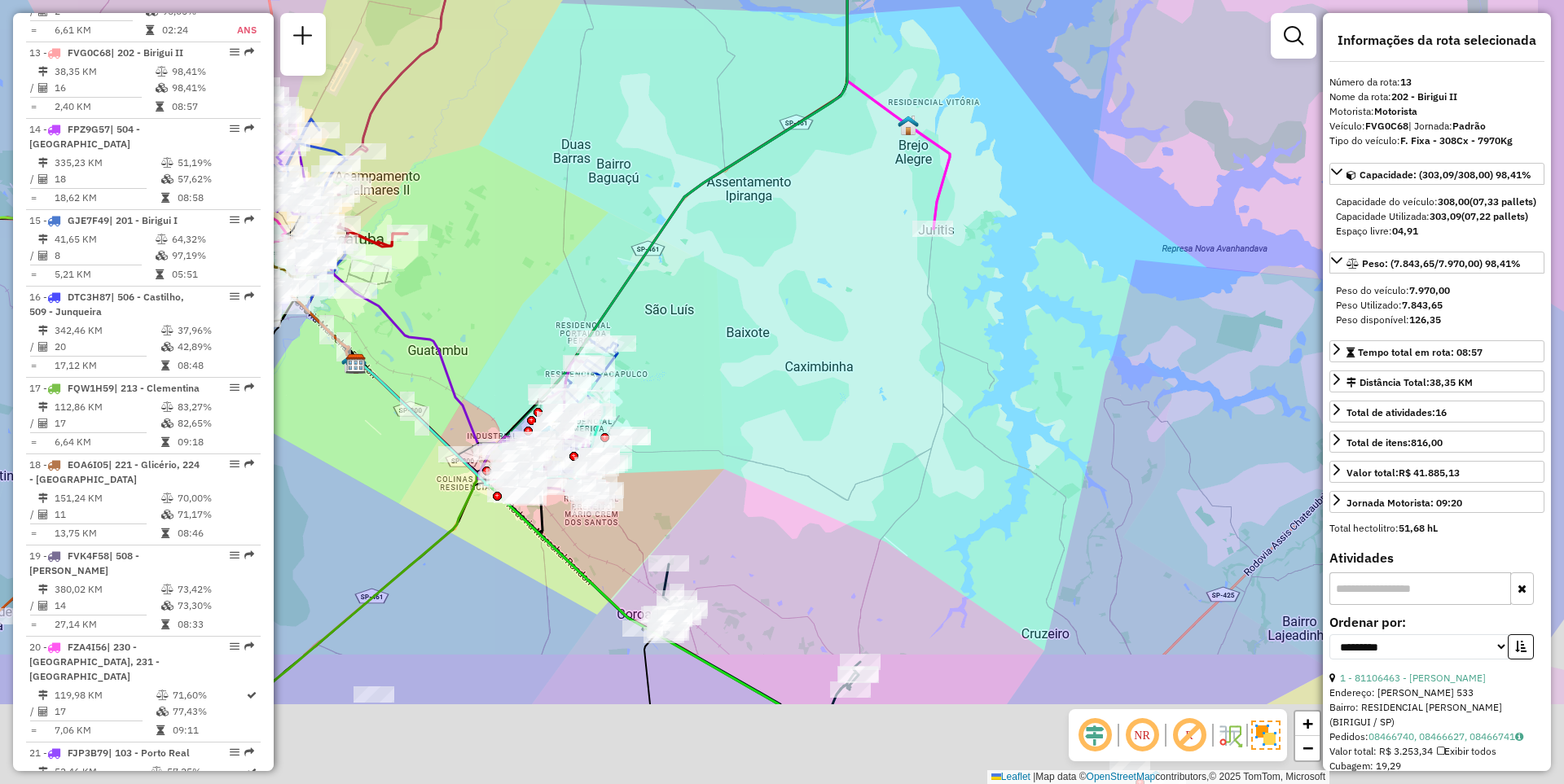
drag, startPoint x: 873, startPoint y: 593, endPoint x: 776, endPoint y: 479, distance: 149.7
click at [776, 484] on div "Janela de atendimento Grade de atendimento Capacidade Transportadoras Veículos …" at bounding box center [782, 392] width 1564 height 784
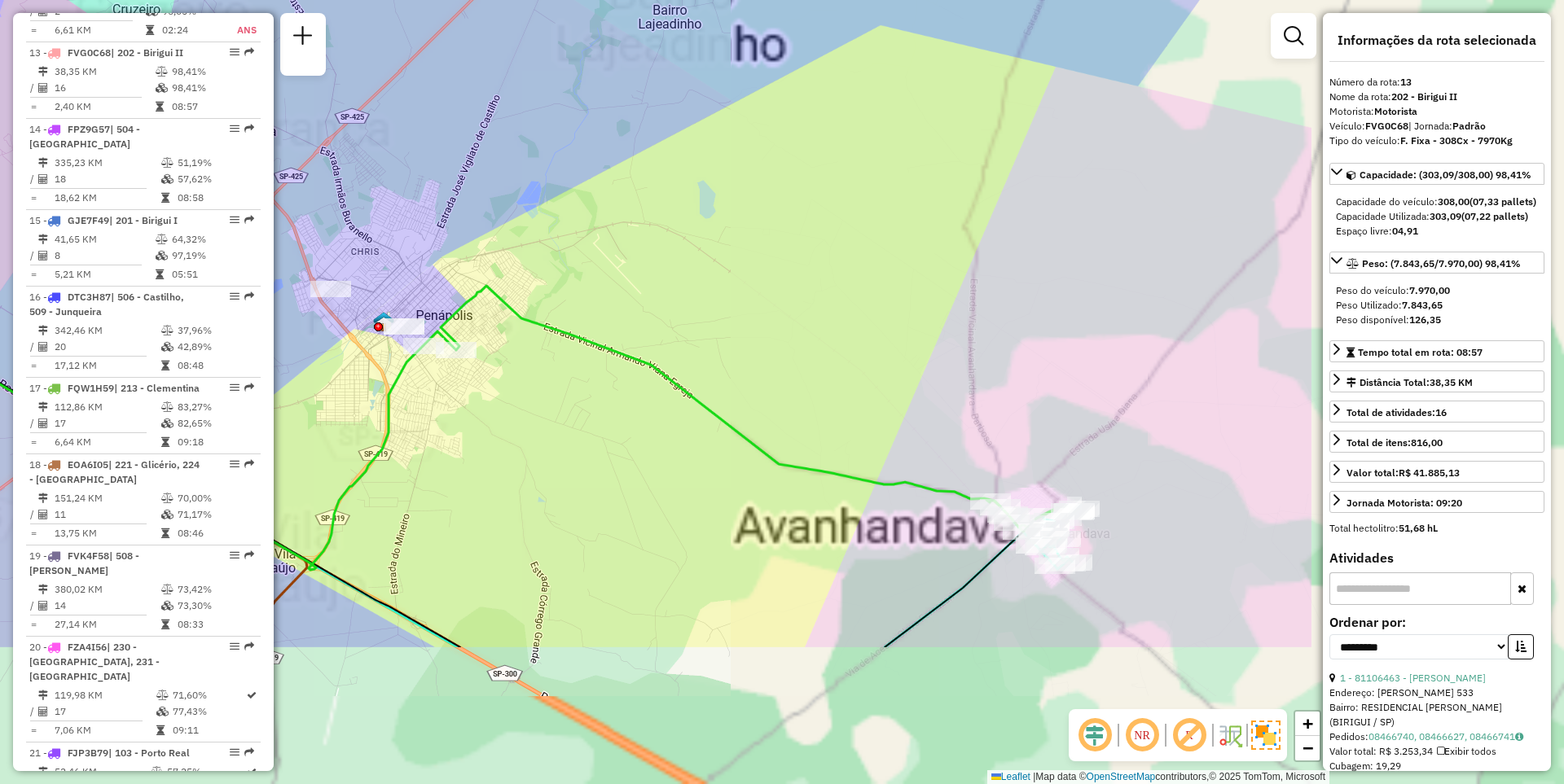
drag, startPoint x: 1091, startPoint y: 655, endPoint x: 666, endPoint y: 400, distance: 495.6
click at [571, 368] on div "Janela de atendimento Grade de atendimento Capacidade Transportadoras Veículos …" at bounding box center [782, 392] width 1564 height 784
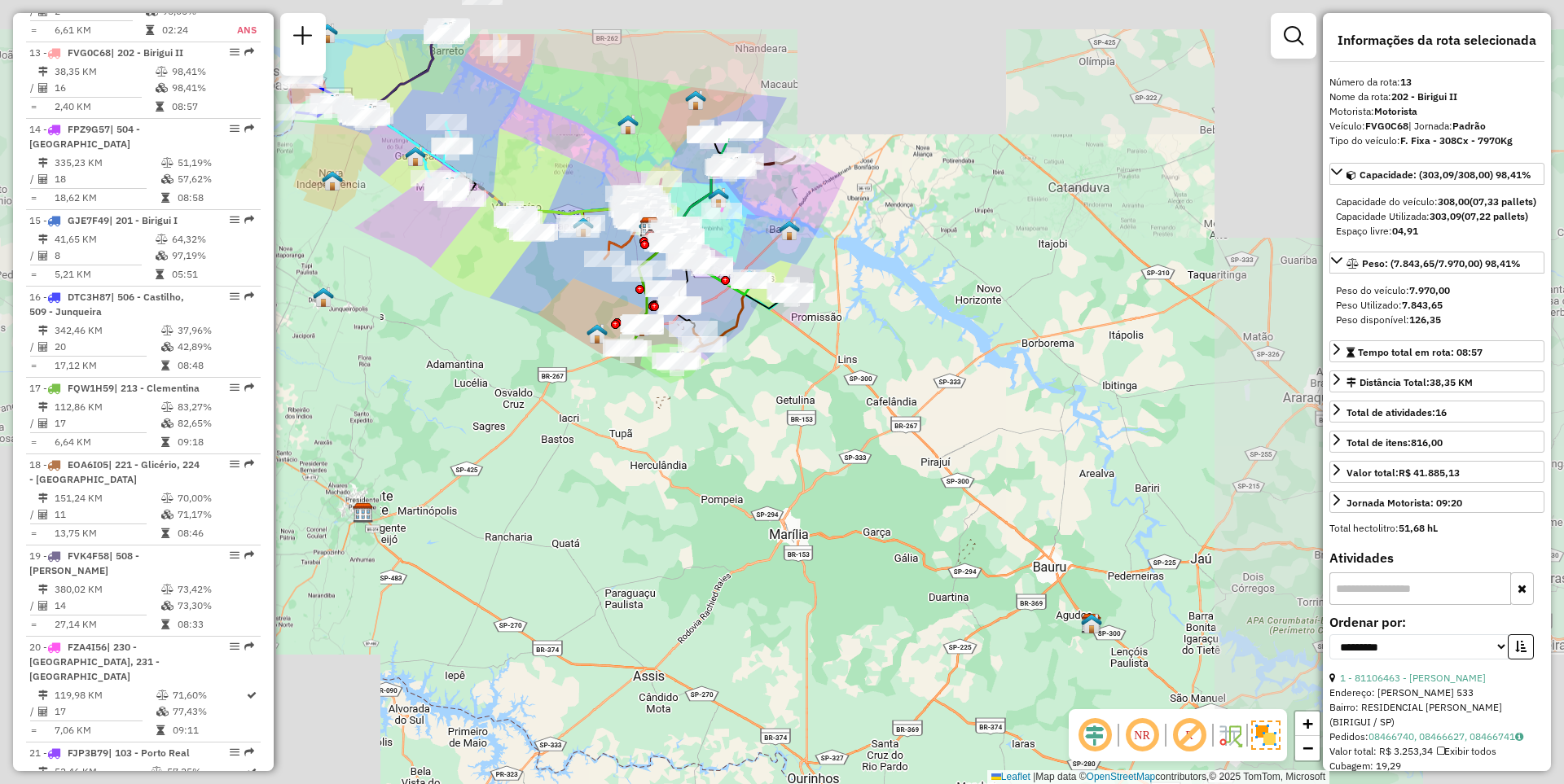
drag, startPoint x: 749, startPoint y: 125, endPoint x: 742, endPoint y: 295, distance: 170.1
click at [742, 295] on div "Janela de atendimento Grade de atendimento Capacidade Transportadoras Veículos …" at bounding box center [782, 392] width 1564 height 784
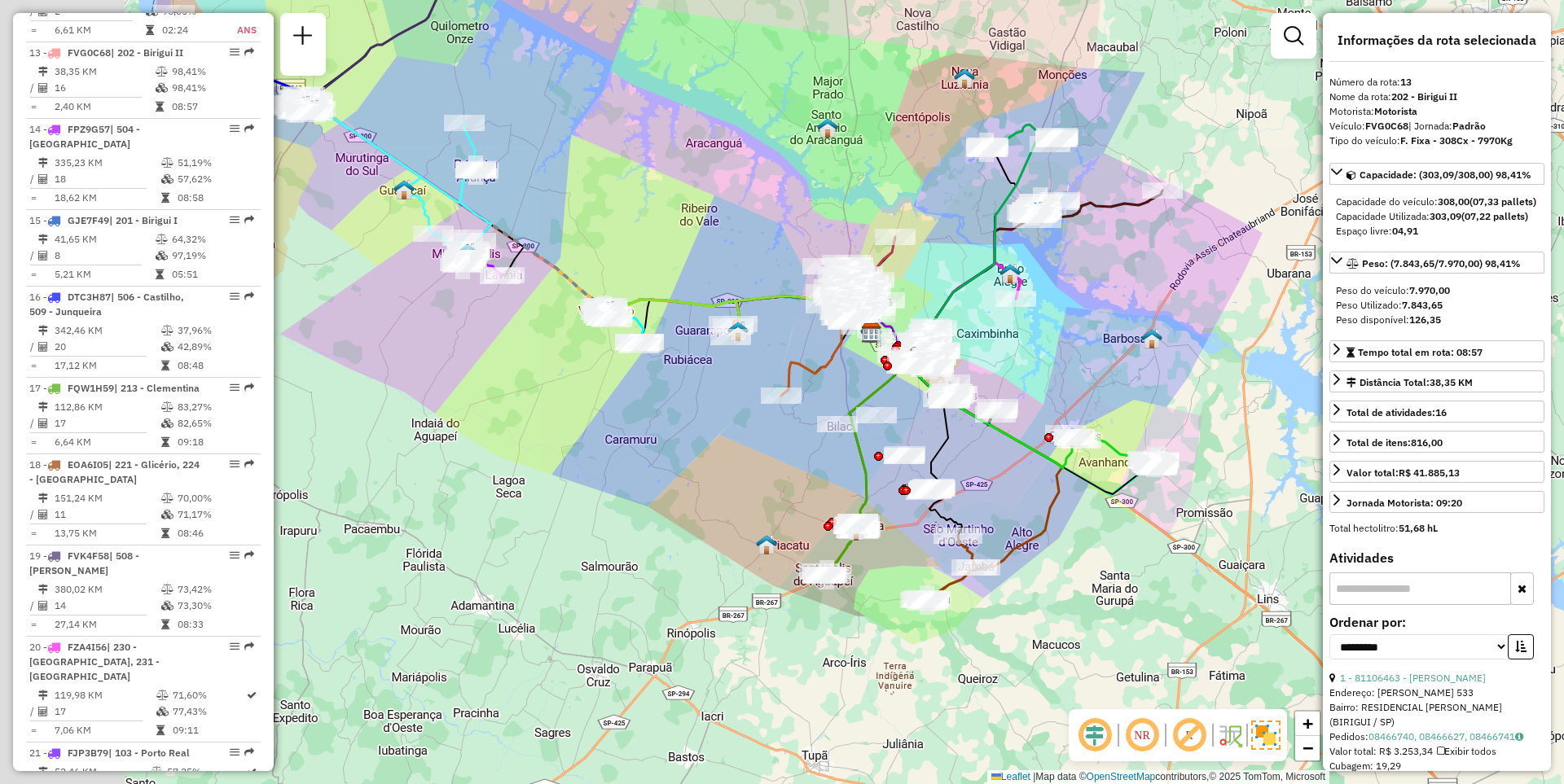
drag, startPoint x: 446, startPoint y: 322, endPoint x: 794, endPoint y: 366, distance: 350.8
click at [794, 366] on div "Janela de atendimento Grade de atendimento Capacidade Transportadoras Veículos …" at bounding box center [782, 392] width 1564 height 784
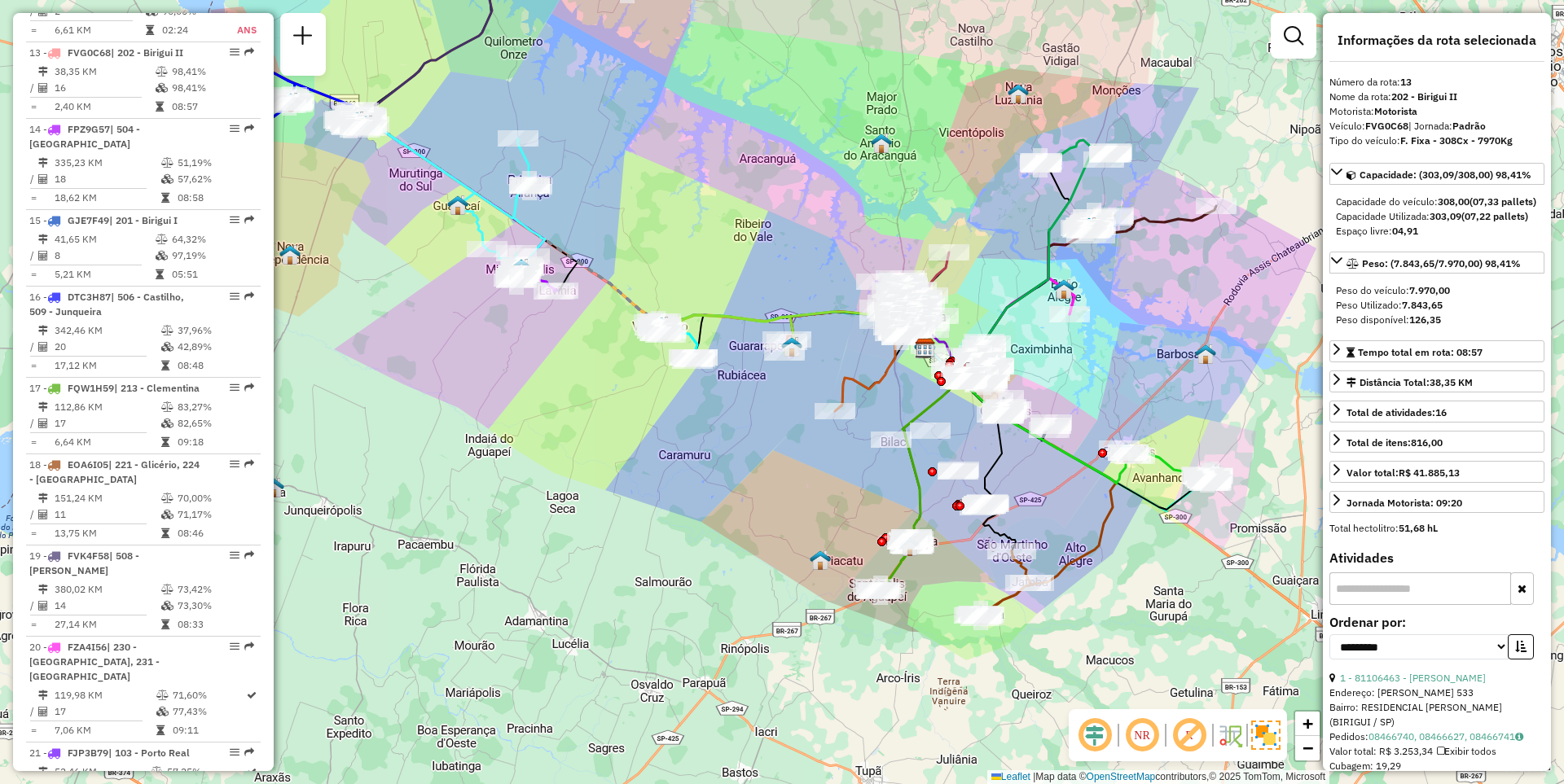
drag, startPoint x: 469, startPoint y: 298, endPoint x: 761, endPoint y: 448, distance: 328.3
click at [761, 448] on div "Janela de atendimento Grade de atendimento Capacidade Transportadoras Veículos …" at bounding box center [782, 392] width 1564 height 784
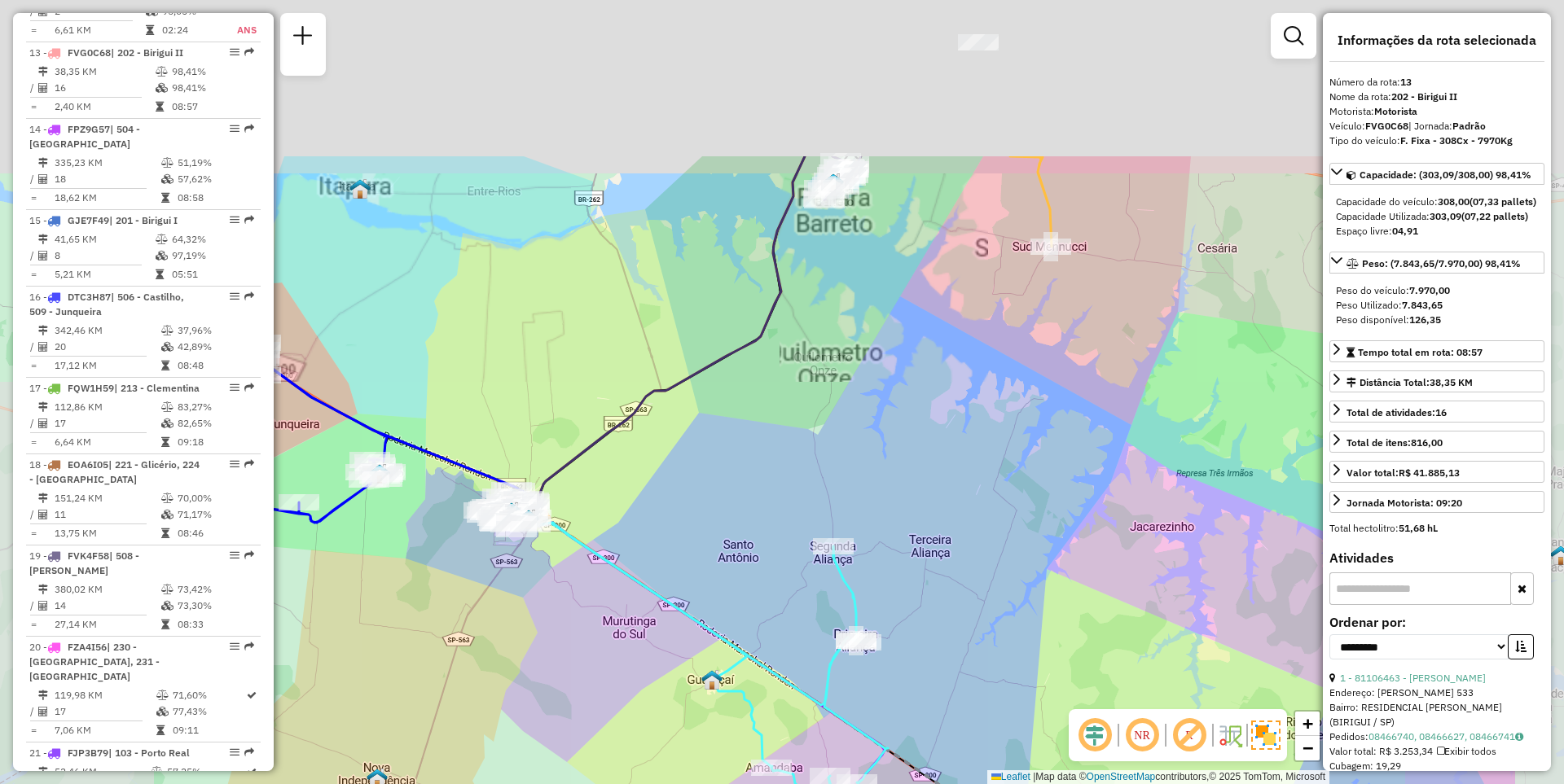
drag, startPoint x: 910, startPoint y: 210, endPoint x: 704, endPoint y: 445, distance: 312.5
click at [704, 445] on div "Janela de atendimento Grade de atendimento Capacidade Transportadoras Veículos …" at bounding box center [782, 392] width 1564 height 784
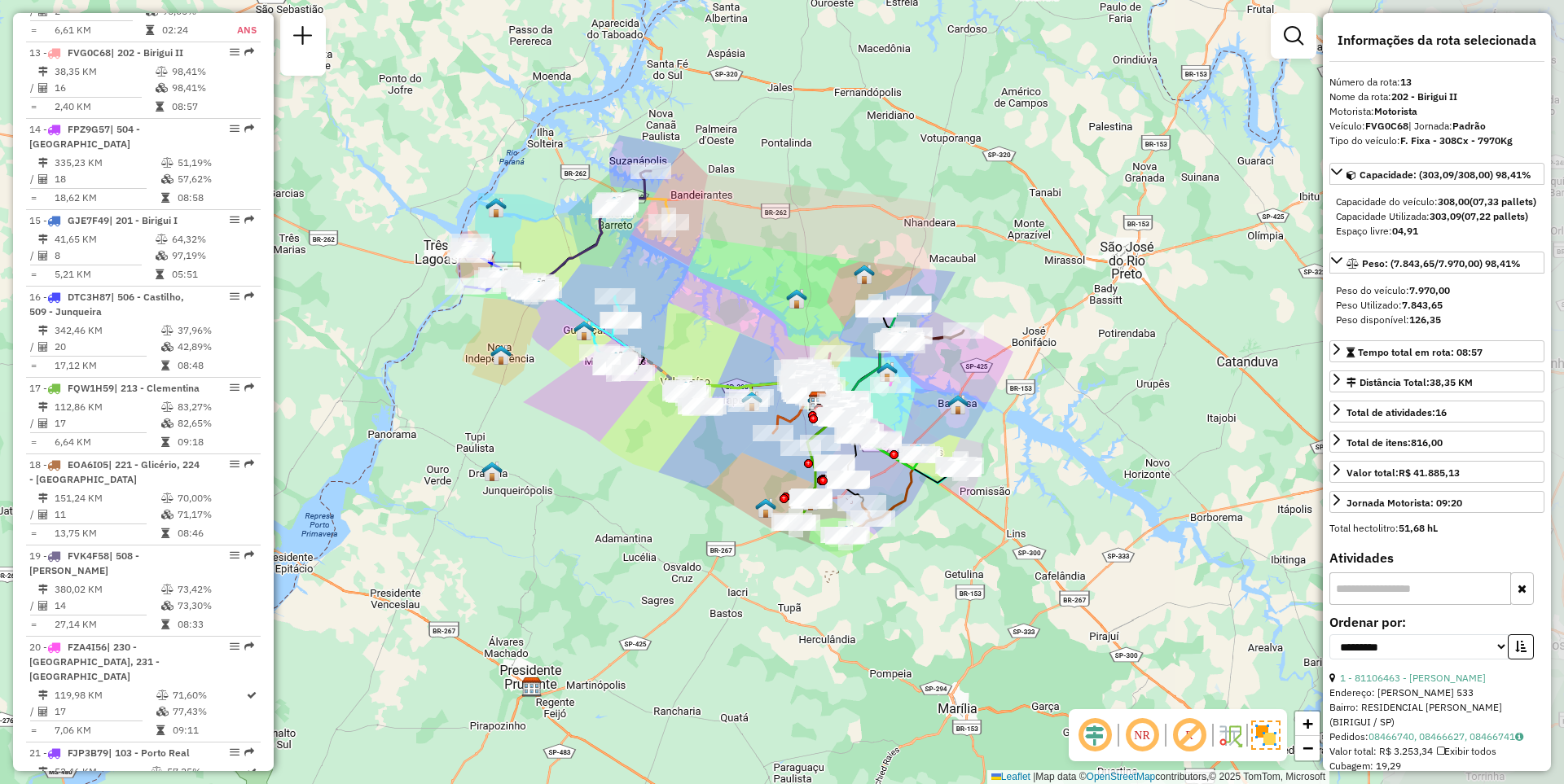
drag, startPoint x: 841, startPoint y: 493, endPoint x: 656, endPoint y: 451, distance: 189.7
click at [656, 451] on div "Janela de atendimento Grade de atendimento Capacidade Transportadoras Veículos …" at bounding box center [782, 392] width 1564 height 784
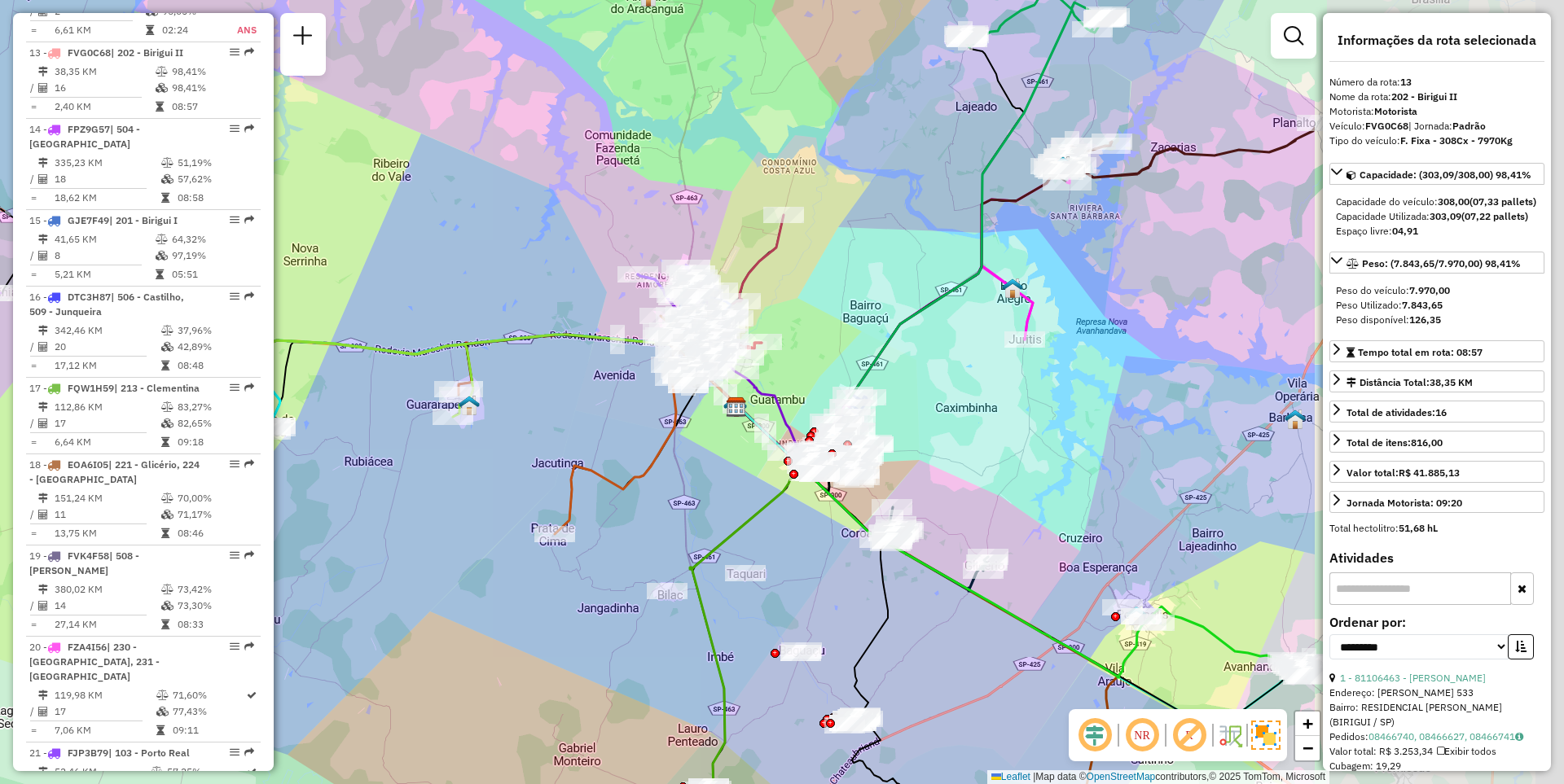
drag, startPoint x: 986, startPoint y: 350, endPoint x: 579, endPoint y: 380, distance: 408.1
click at [579, 380] on div "Janela de atendimento Grade de atendimento Capacidade Transportadoras Veículos …" at bounding box center [782, 392] width 1564 height 784
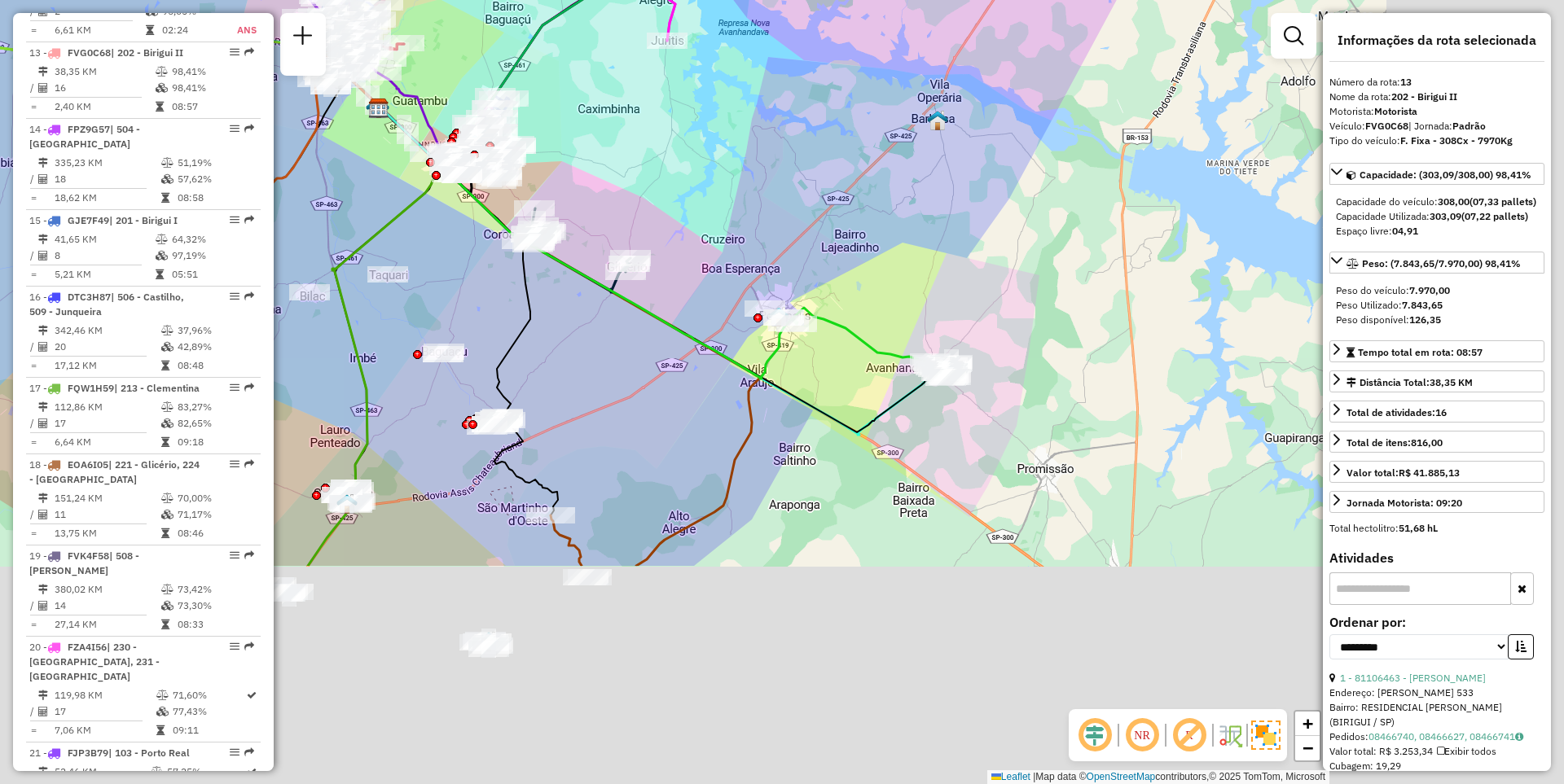
drag, startPoint x: 965, startPoint y: 467, endPoint x: 590, endPoint y: 120, distance: 510.9
click at [590, 120] on div "Janela de atendimento Grade de atendimento Capacidade Transportadoras Veículos …" at bounding box center [782, 392] width 1564 height 784
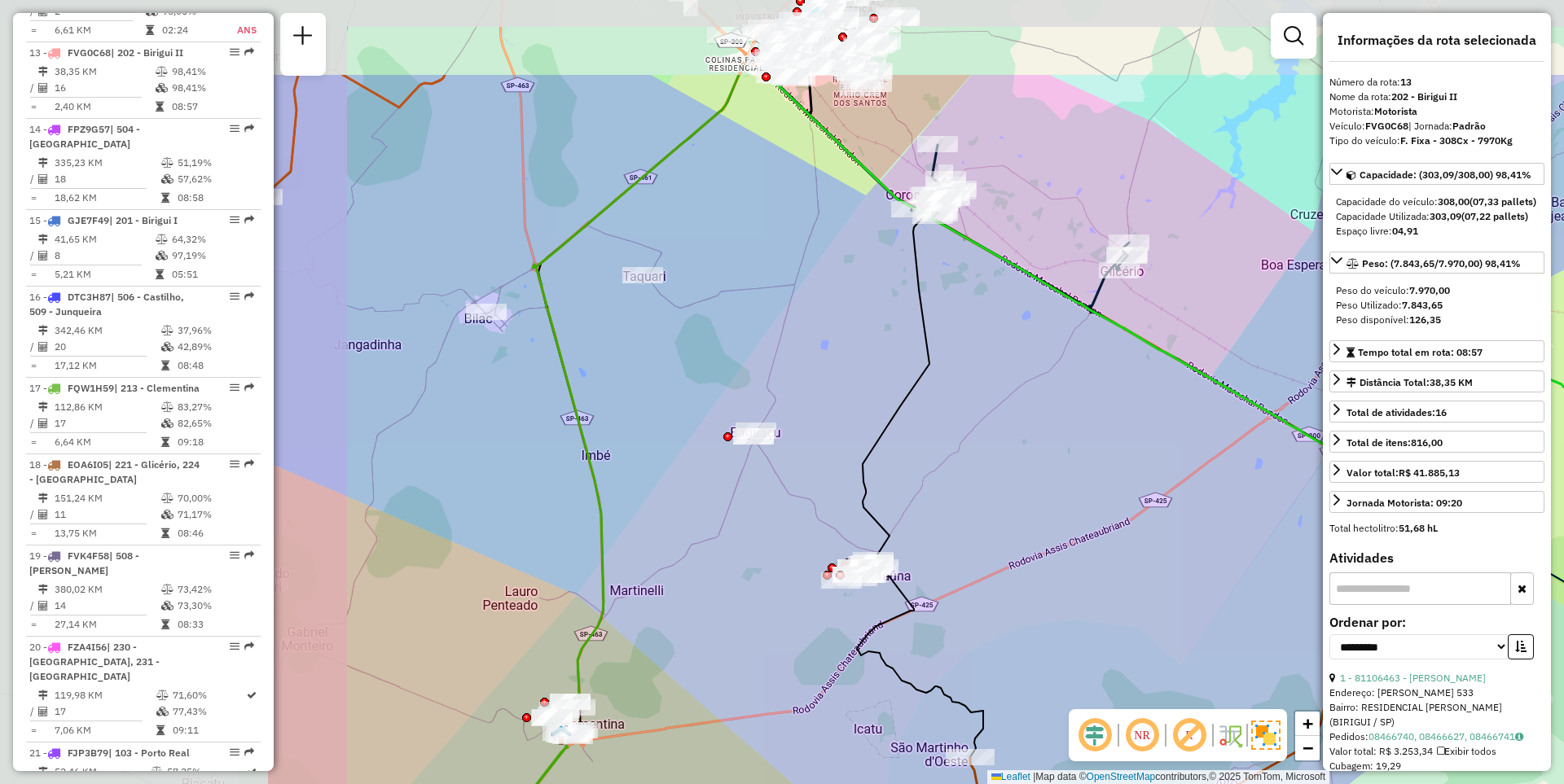
drag, startPoint x: 419, startPoint y: 372, endPoint x: 843, endPoint y: 525, distance: 450.8
click at [843, 525] on div "Janela de atendimento Grade de atendimento Capacidade Transportadoras Veículos …" at bounding box center [782, 392] width 1564 height 784
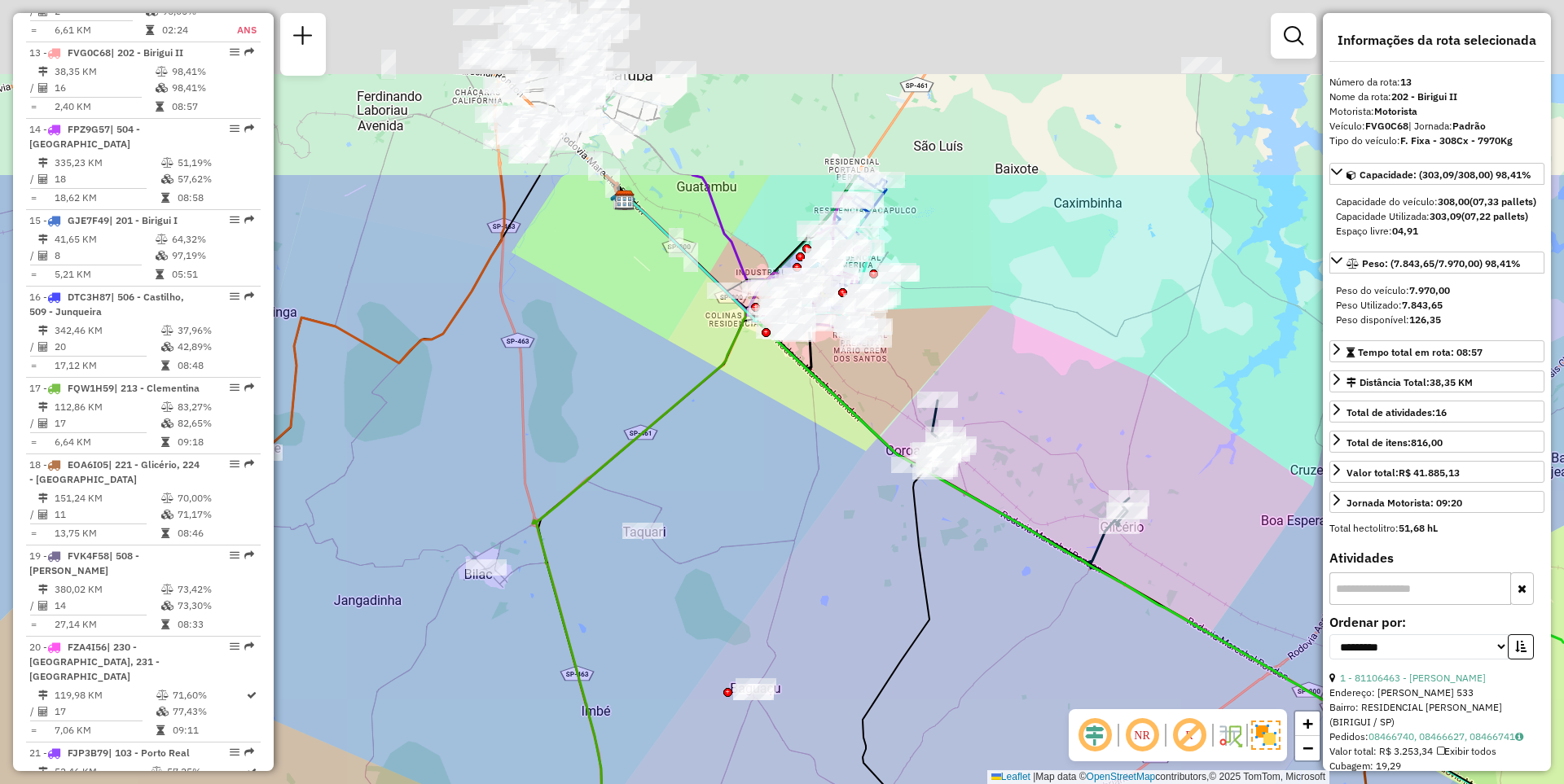
drag, startPoint x: 832, startPoint y: 89, endPoint x: 823, endPoint y: 345, distance: 256.2
click at [823, 345] on div "Janela de atendimento Grade de atendimento Capacidade Transportadoras Veículos …" at bounding box center [782, 392] width 1564 height 784
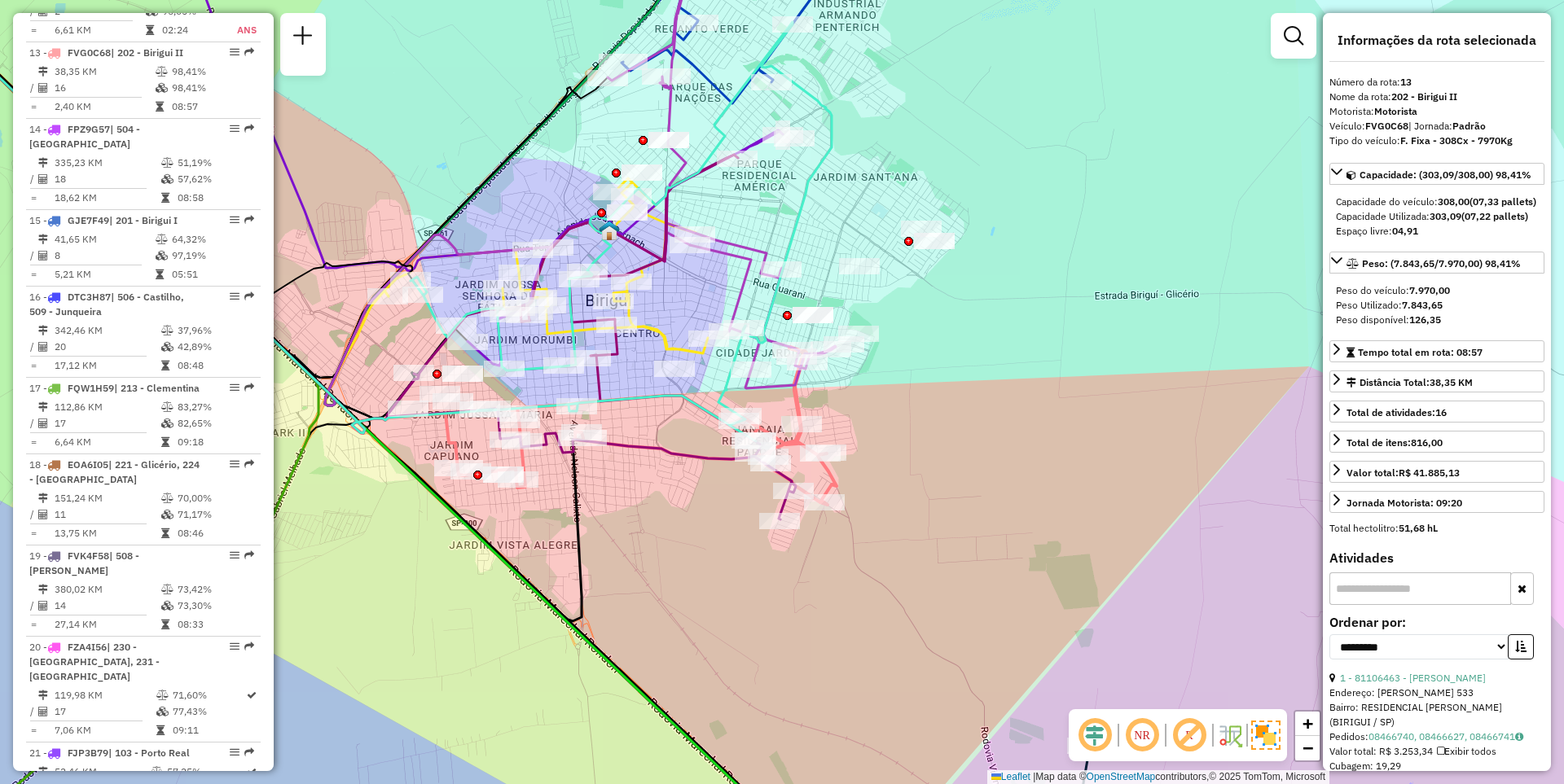
click at [1133, 726] on em at bounding box center [1141, 734] width 39 height 39
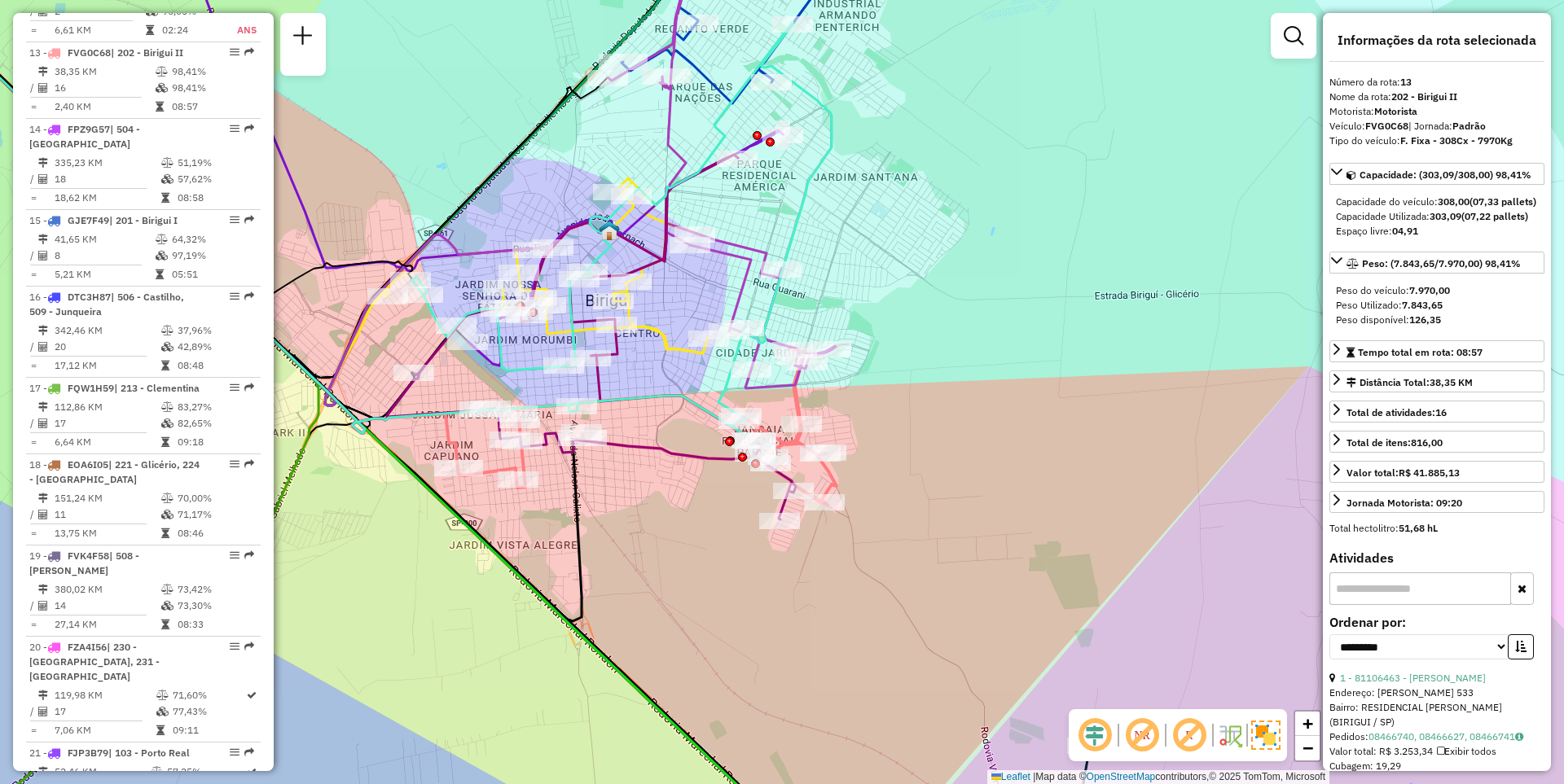
click at [1134, 727] on em at bounding box center [1141, 734] width 39 height 39
